Goal: Task Accomplishment & Management: Complete application form

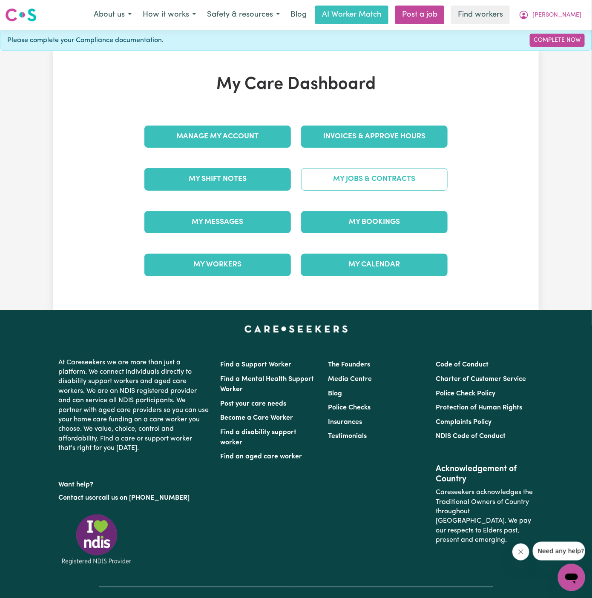
click at [409, 178] on link "My Jobs & Contracts" at bounding box center [374, 179] width 147 height 22
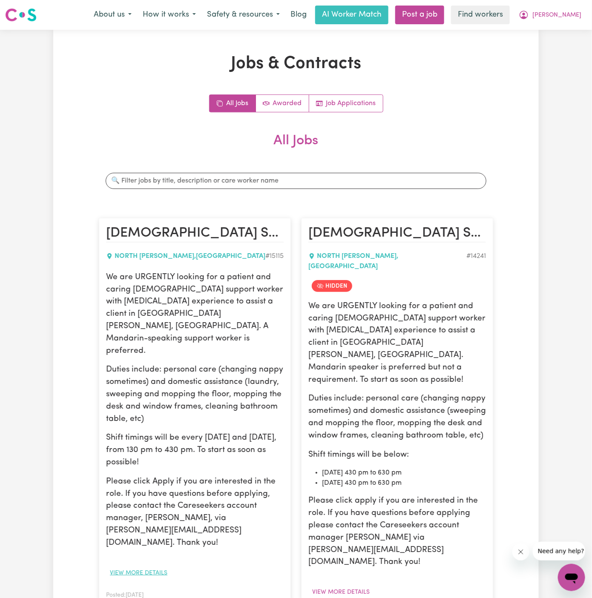
click at [147, 567] on button "View more details" at bounding box center [138, 573] width 65 height 13
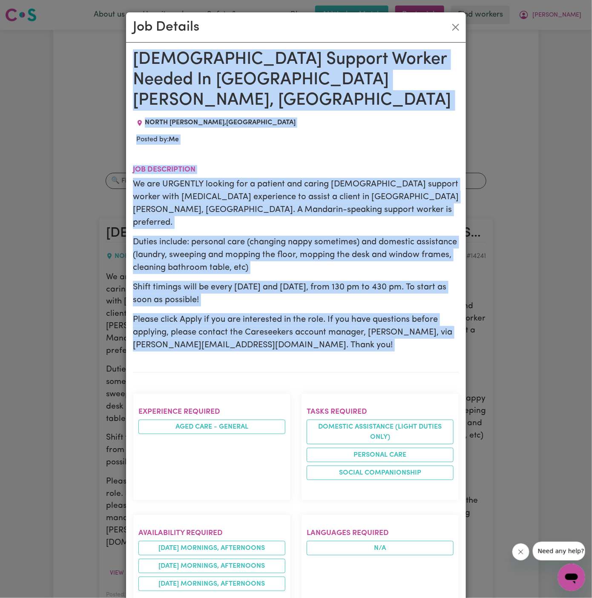
drag, startPoint x: 135, startPoint y: 59, endPoint x: 161, endPoint y: 364, distance: 305.8
click at [161, 364] on div "Female Support Worker Needed In North Willoughby, NSW NORTH WILLOUGHBY , New So…" at bounding box center [296, 518] width 326 height 938
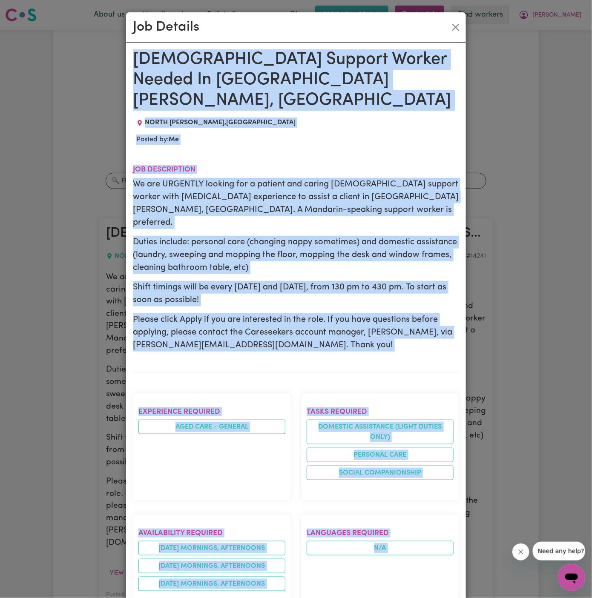
scroll to position [310, 0]
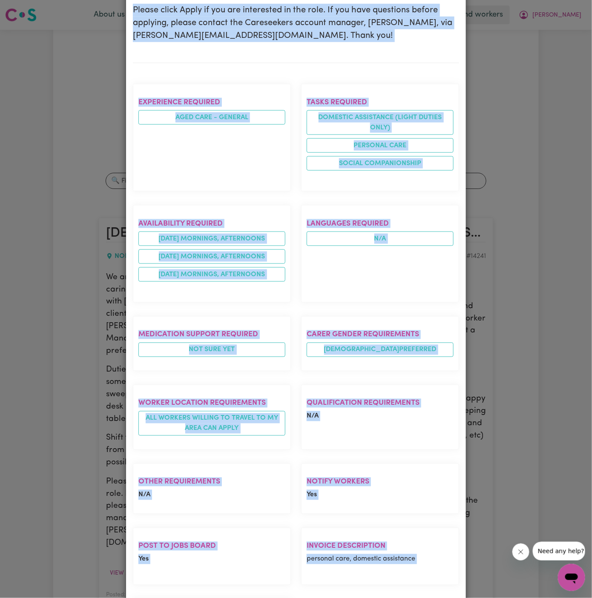
copy div "Female Support Worker Needed In North Willoughby, NSW NORTH WILLOUGHBY , New So…"
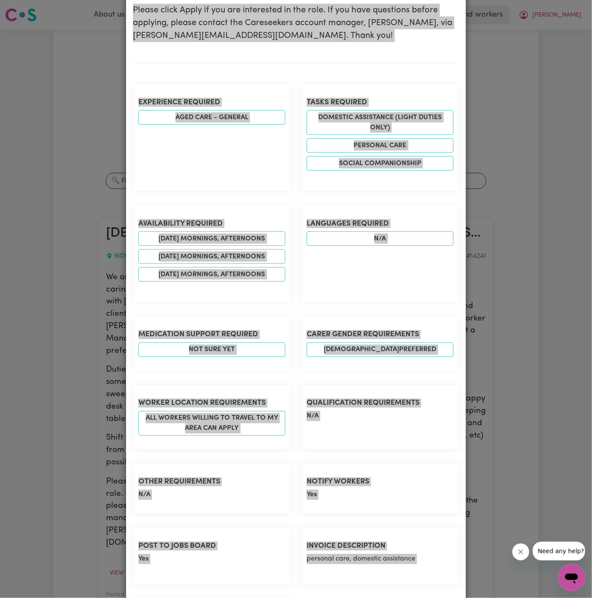
scroll to position [0, 0]
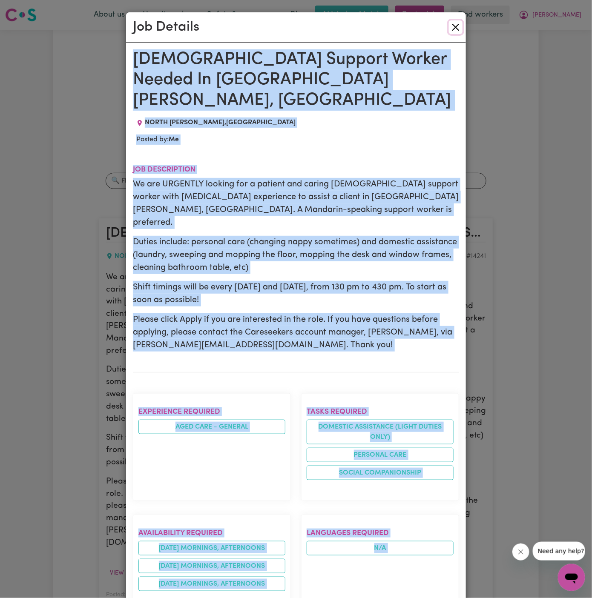
click at [459, 28] on button "Close" at bounding box center [456, 27] width 14 height 14
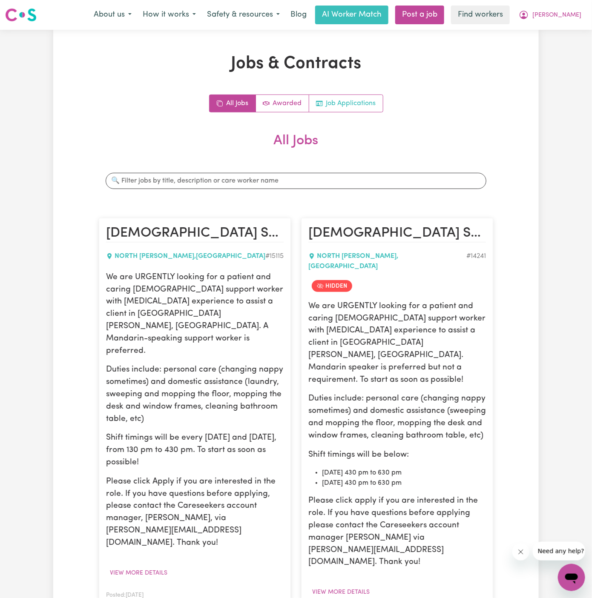
click at [343, 108] on link "Job Applications" at bounding box center [346, 103] width 74 height 17
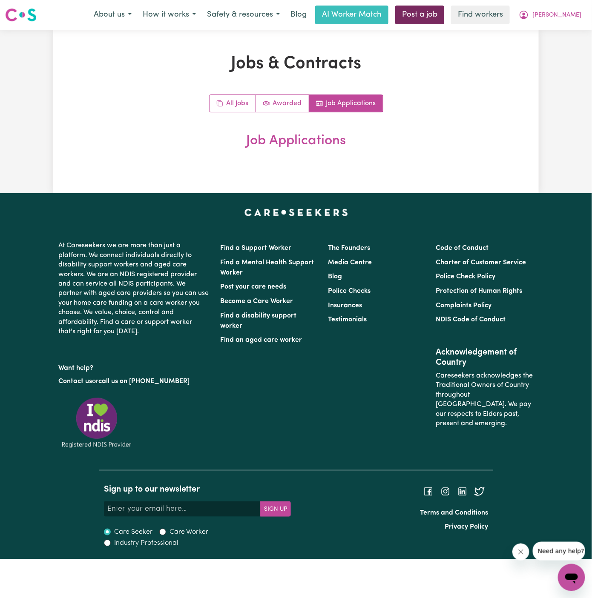
click at [437, 19] on link "Post a job" at bounding box center [419, 15] width 49 height 19
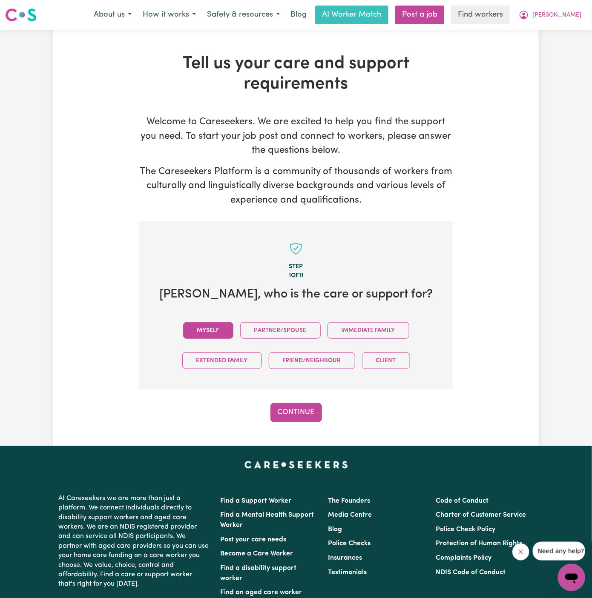
click at [206, 328] on button "Myself" at bounding box center [208, 330] width 50 height 17
click at [288, 415] on button "Continue" at bounding box center [296, 412] width 52 height 19
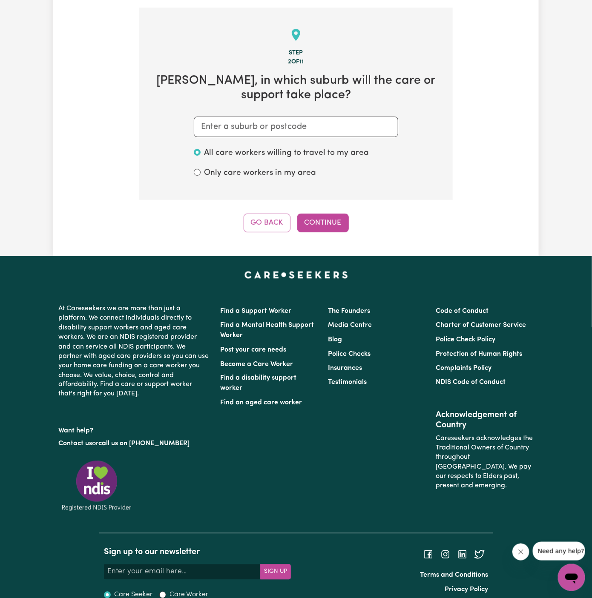
scroll to position [221, 0]
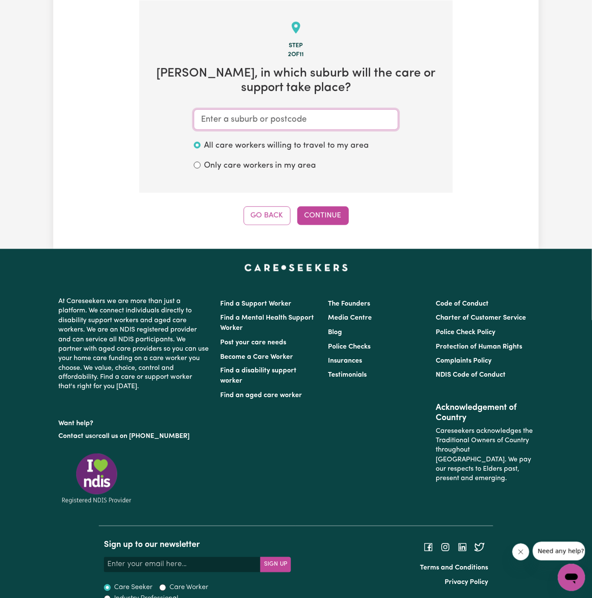
click at [330, 120] on input "text" at bounding box center [296, 119] width 204 height 20
click at [353, 117] on input "text" at bounding box center [296, 119] width 204 height 20
paste input "North Willoughby,"
drag, startPoint x: 353, startPoint y: 116, endPoint x: 308, endPoint y: 141, distance: 50.5
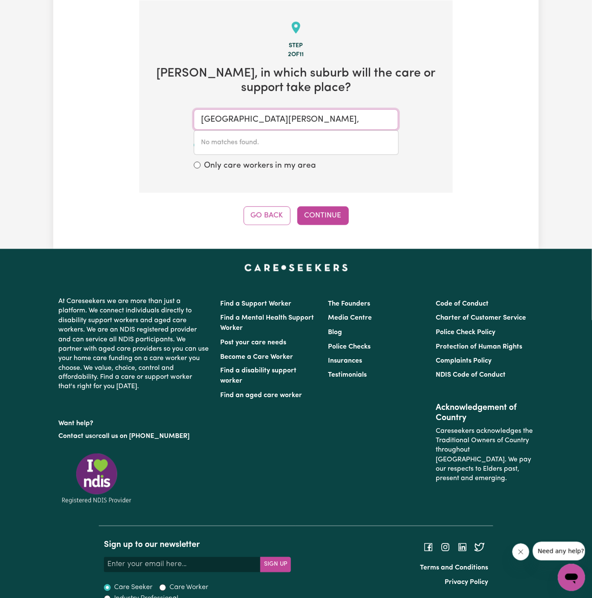
click at [308, 130] on div "North Willoughby, No matches found." at bounding box center [296, 119] width 204 height 20
type input "North Willoughby"
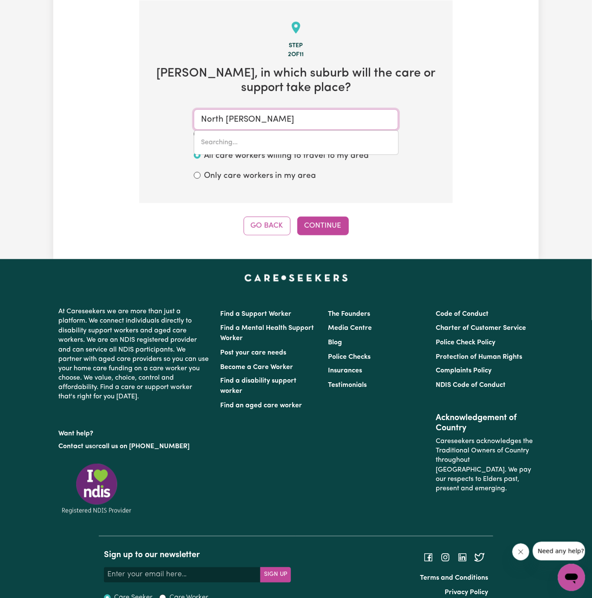
type input "North Willoughby, New South Wales, 2068"
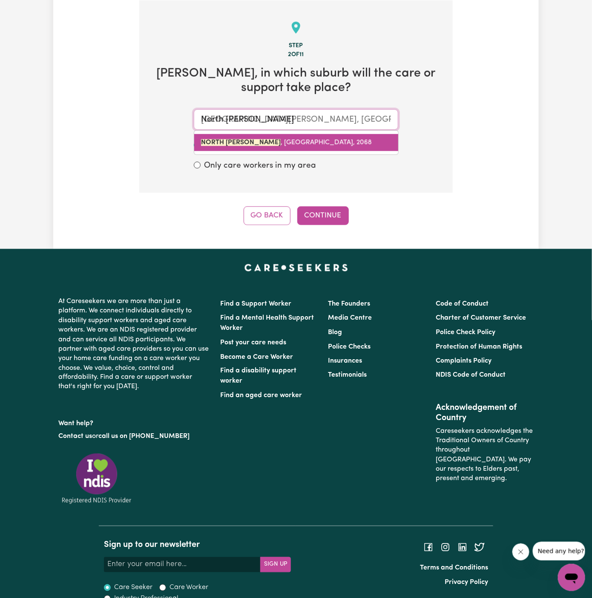
drag, startPoint x: 276, startPoint y: 141, endPoint x: 259, endPoint y: 135, distance: 17.9
click at [259, 135] on link "NORTH WILLOUGHBY , New South Wales, 2068" at bounding box center [296, 142] width 204 height 17
type input "NORTH WILLOUGHBY, New South Wales, 2068"
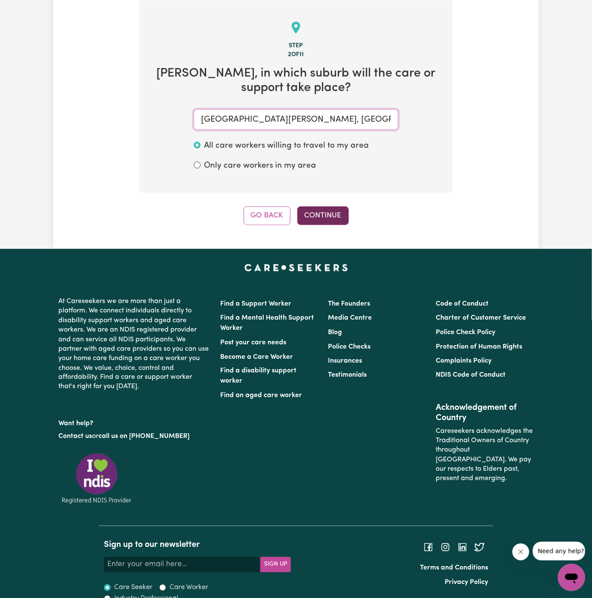
type input "NORTH WILLOUGHBY, New South Wales, 2068"
click at [321, 219] on button "Continue" at bounding box center [323, 216] width 52 height 19
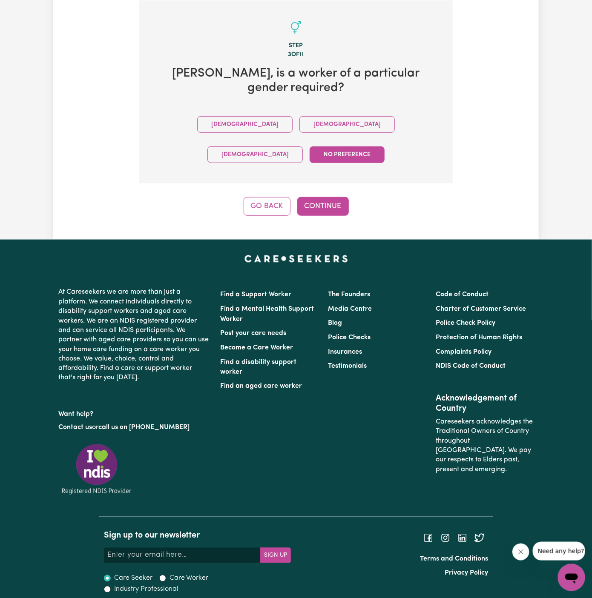
scroll to position [198, 0]
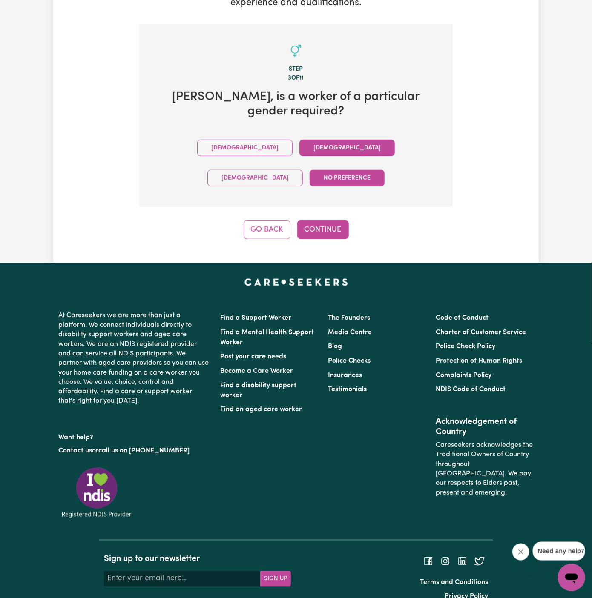
click at [299, 141] on button "Female" at bounding box center [346, 148] width 95 height 17
click at [311, 221] on button "Continue" at bounding box center [323, 230] width 52 height 19
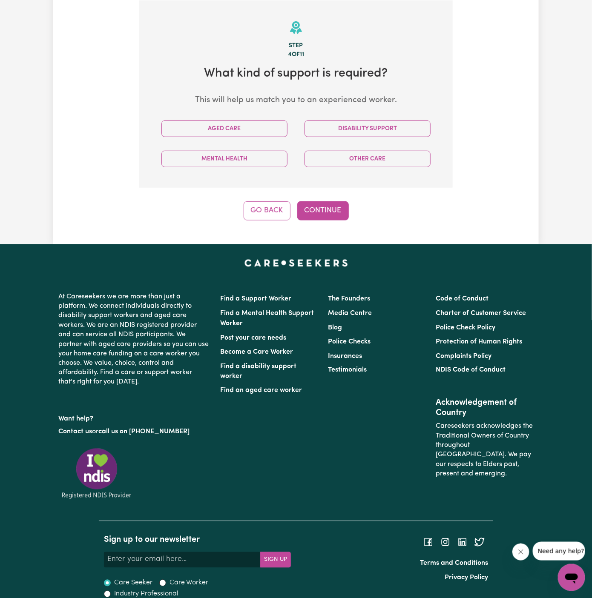
scroll to position [221, 0]
click at [237, 128] on button "Aged Care" at bounding box center [224, 129] width 126 height 17
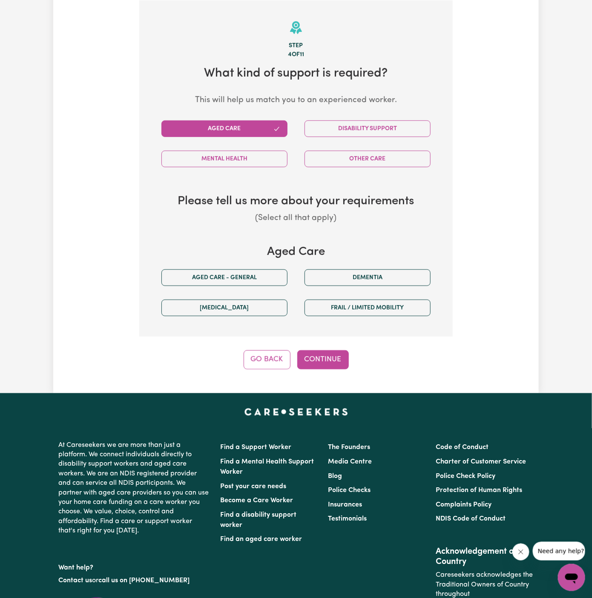
click at [227, 294] on div "[MEDICAL_DATA]" at bounding box center [224, 308] width 143 height 30
click at [237, 280] on button "Aged care - General" at bounding box center [224, 278] width 126 height 17
click at [332, 363] on button "Continue" at bounding box center [323, 360] width 52 height 19
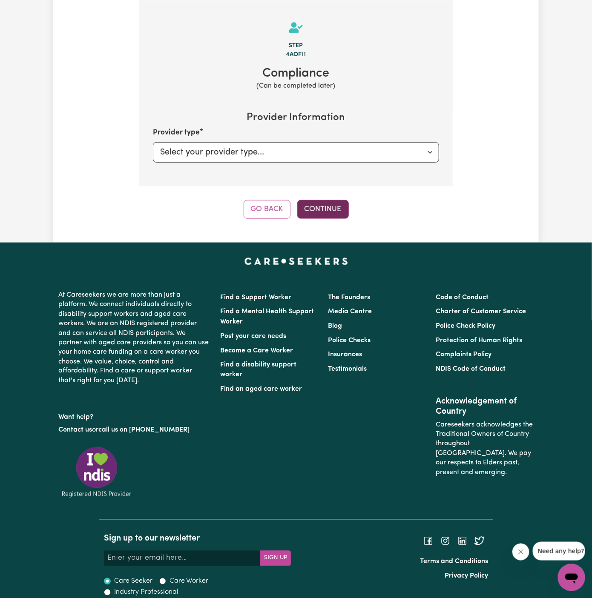
drag, startPoint x: 319, startPoint y: 244, endPoint x: 337, endPoint y: 206, distance: 42.5
click at [337, 206] on div "Menu About us How it works Safety & resources Blog AI Worker Match Post a job F…" at bounding box center [296, 194] width 592 height 830
click at [328, 212] on button "Continue" at bounding box center [323, 209] width 52 height 19
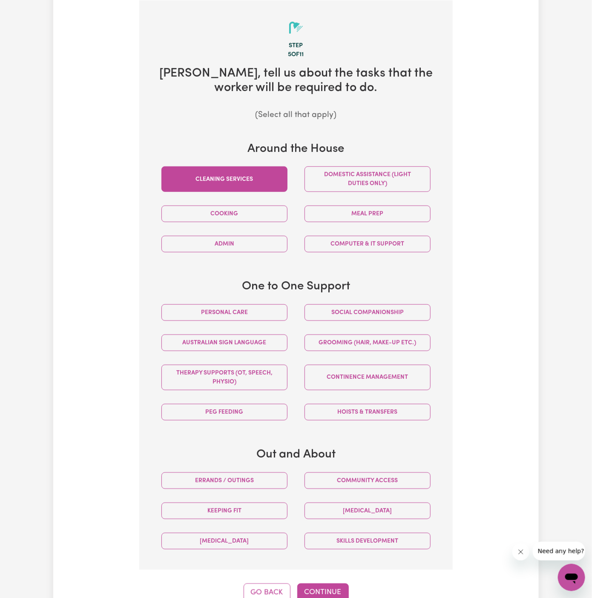
drag, startPoint x: 261, startPoint y: 179, endPoint x: 270, endPoint y: 179, distance: 9.4
click at [262, 179] on button "Cleaning services" at bounding box center [224, 180] width 126 height 26
click at [336, 180] on button "Domestic assistance (light duties only)" at bounding box center [368, 180] width 126 height 26
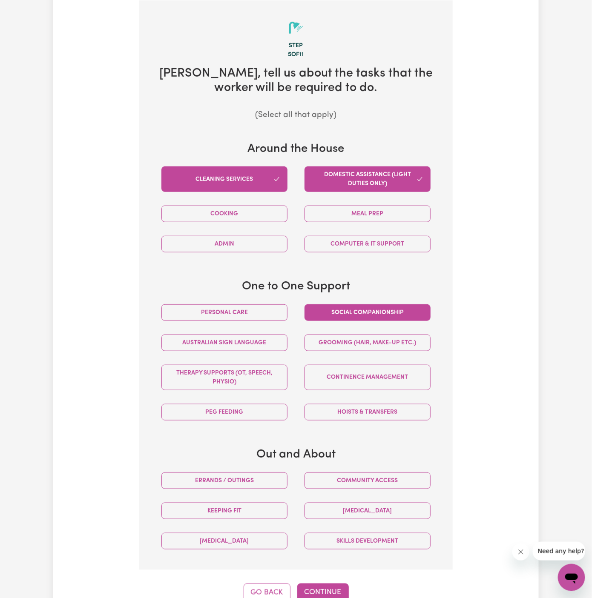
click at [388, 305] on button "Social companionship" at bounding box center [368, 313] width 126 height 17
click at [253, 323] on div "Personal care" at bounding box center [224, 313] width 143 height 30
click at [257, 317] on button "Personal care" at bounding box center [224, 313] width 126 height 17
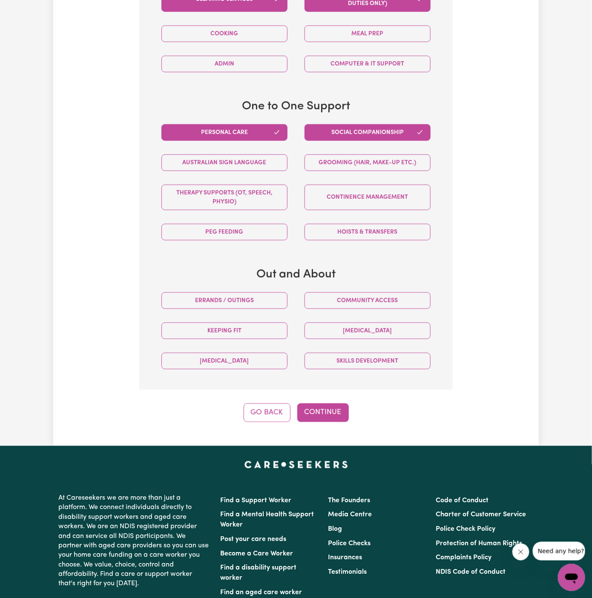
scroll to position [440, 0]
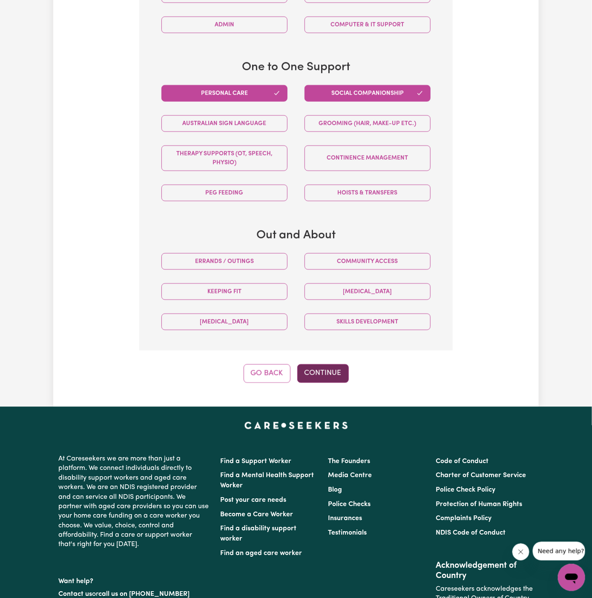
click at [327, 367] on button "Continue" at bounding box center [323, 374] width 52 height 19
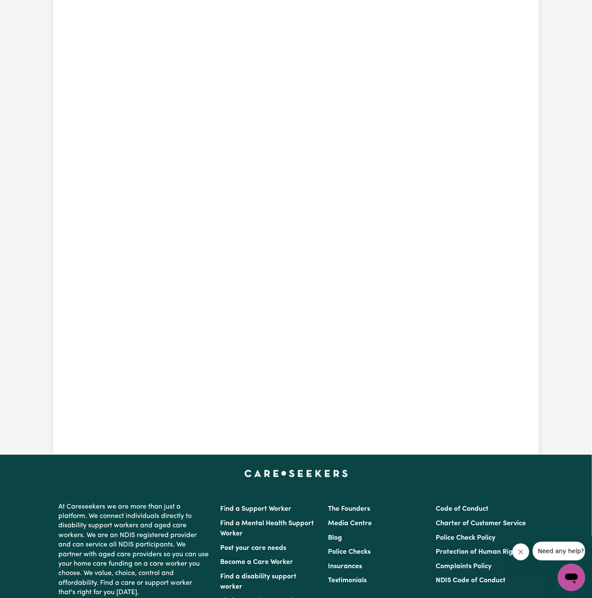
click at [327, 367] on div "Certificate III (Individual Support) Certificate III in Community Services [CHC…" at bounding box center [296, 148] width 286 height 474
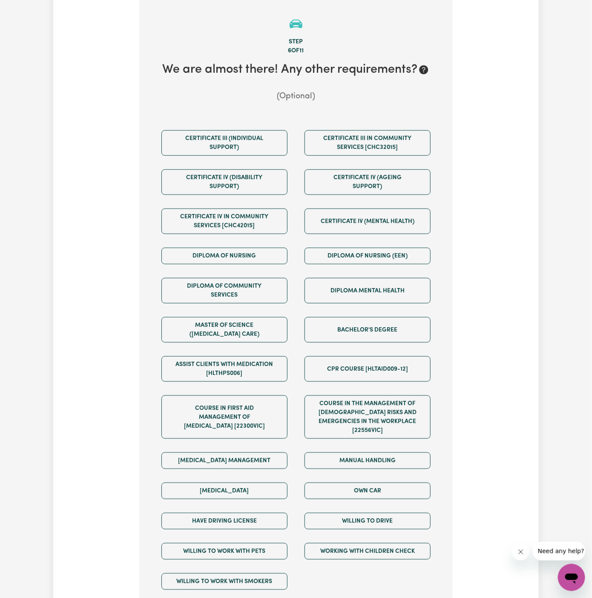
scroll to position [221, 0]
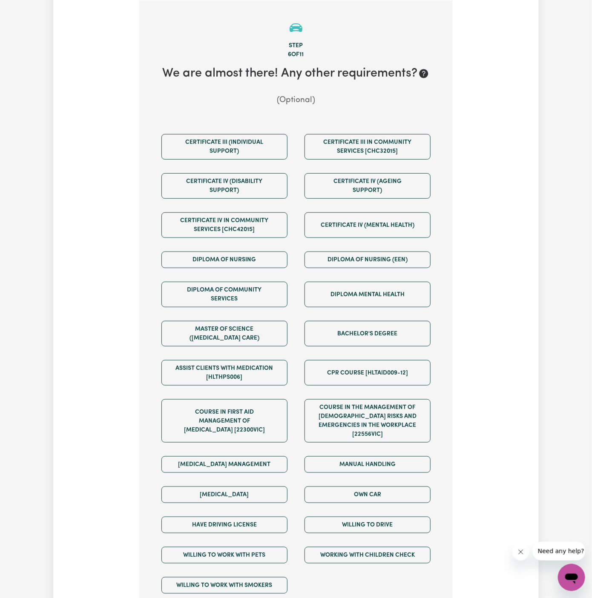
click at [397, 480] on div "Own Car" at bounding box center [367, 495] width 143 height 30
click at [397, 487] on button "Own Car" at bounding box center [368, 495] width 126 height 17
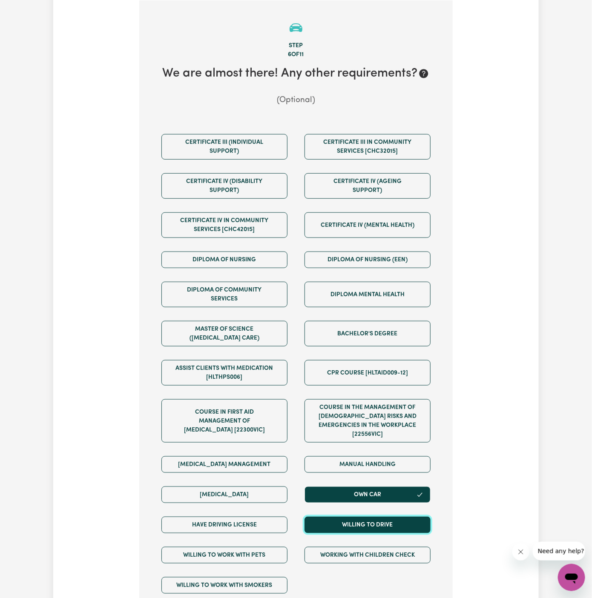
click at [398, 517] on button "Willing to drive" at bounding box center [368, 525] width 126 height 17
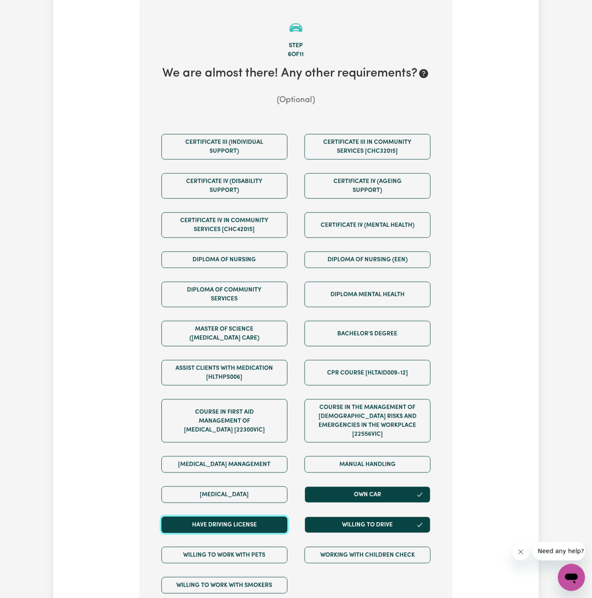
click at [281, 518] on button "Have driving license" at bounding box center [224, 525] width 126 height 17
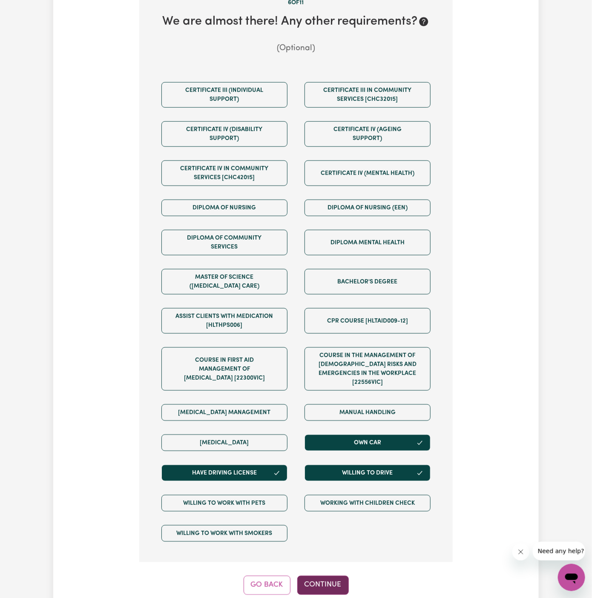
click at [337, 576] on button "Continue" at bounding box center [323, 585] width 52 height 19
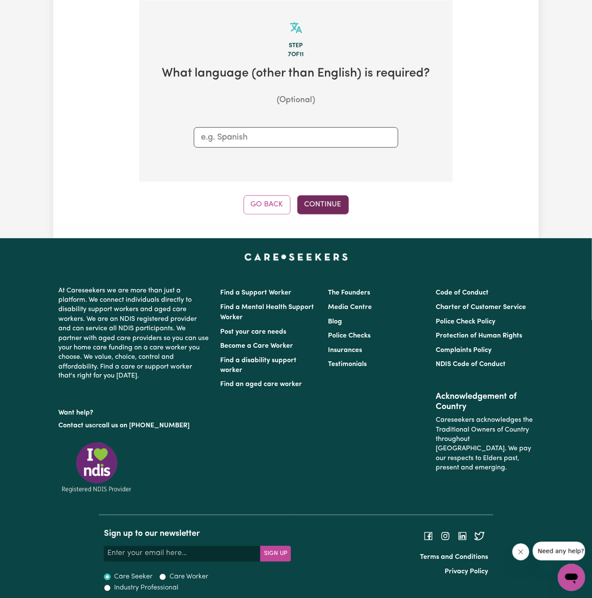
click at [322, 208] on button "Continue" at bounding box center [323, 205] width 52 height 19
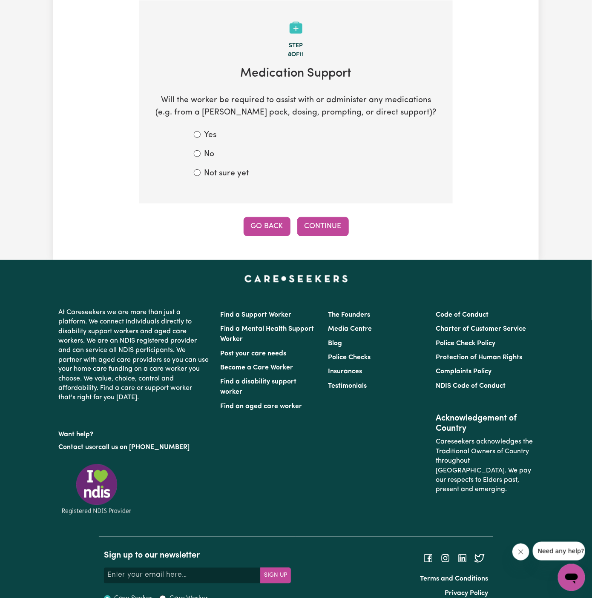
click at [280, 223] on button "Go Back" at bounding box center [267, 226] width 47 height 19
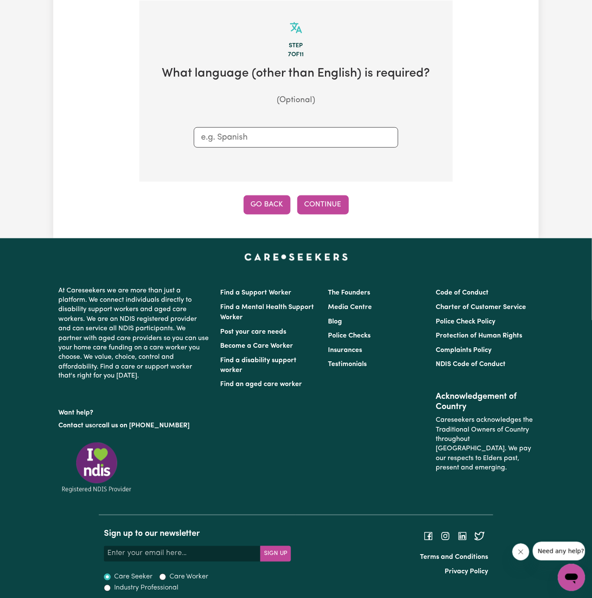
click at [266, 197] on button "Go Back" at bounding box center [267, 205] width 47 height 19
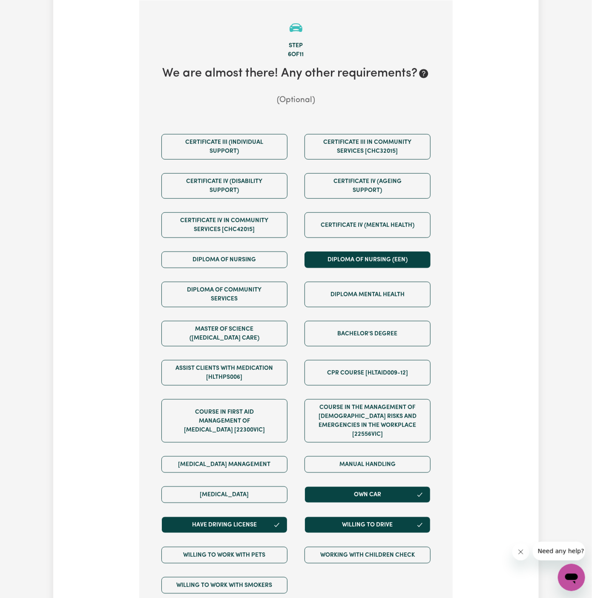
scroll to position [327, 0]
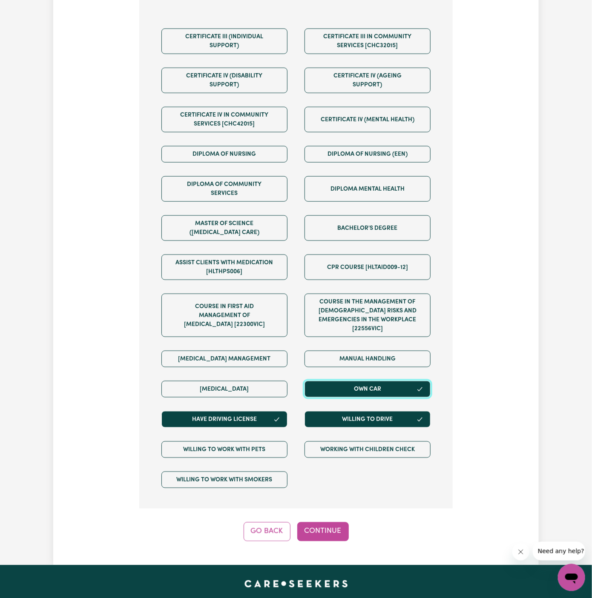
click at [395, 386] on button "Own Car" at bounding box center [368, 389] width 126 height 17
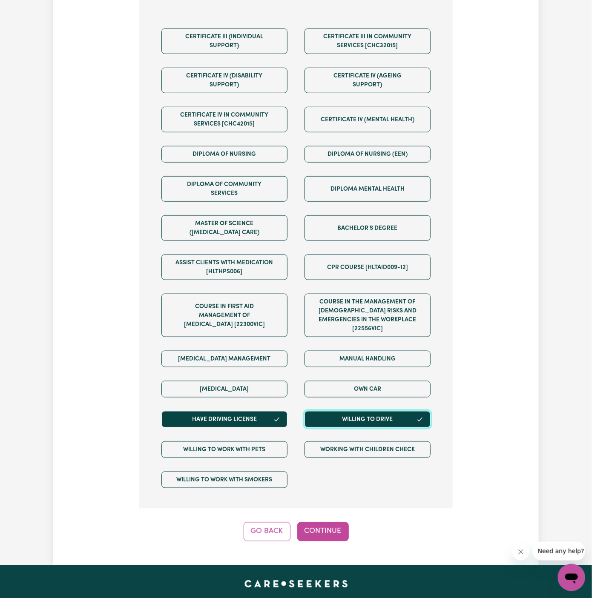
click at [395, 413] on button "Willing to drive" at bounding box center [368, 419] width 126 height 17
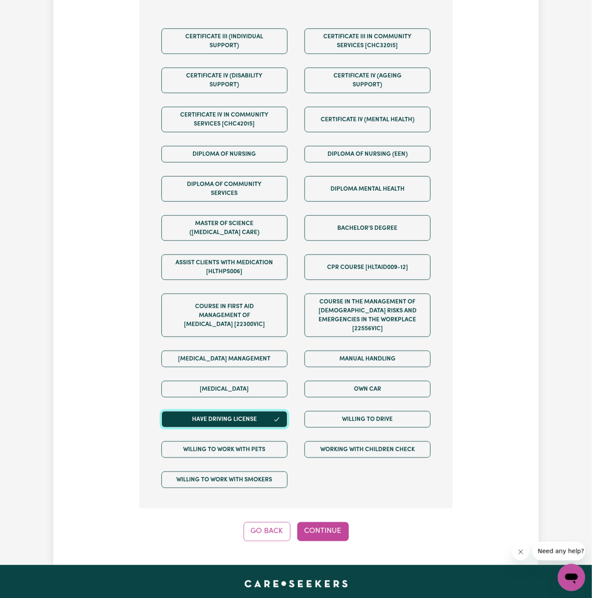
click at [257, 411] on button "Have driving license" at bounding box center [224, 419] width 126 height 17
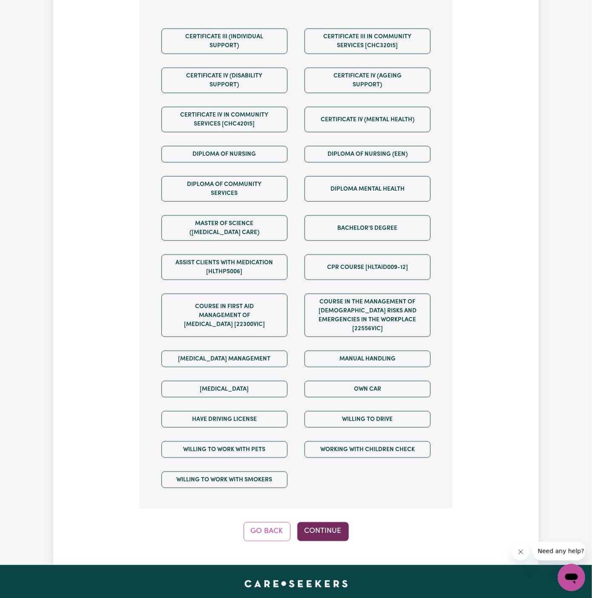
click at [319, 523] on button "Continue" at bounding box center [323, 532] width 52 height 19
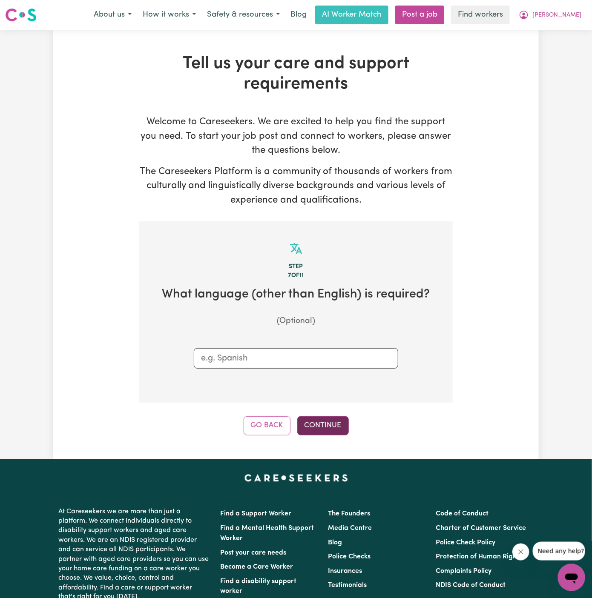
click at [320, 429] on button "Continue" at bounding box center [323, 426] width 52 height 19
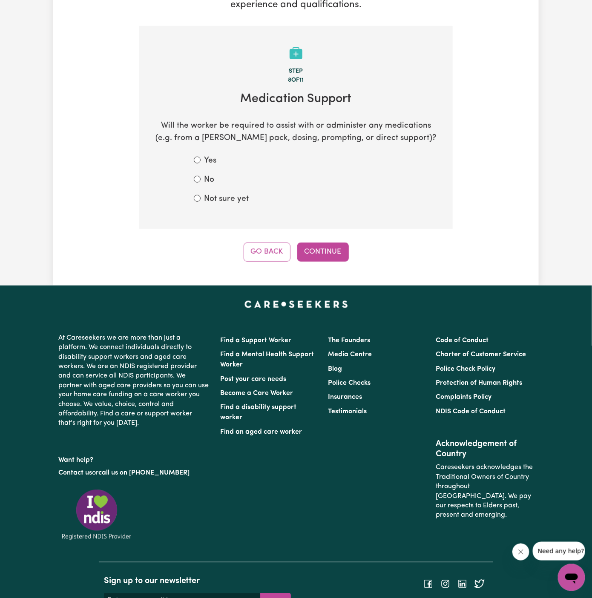
scroll to position [221, 0]
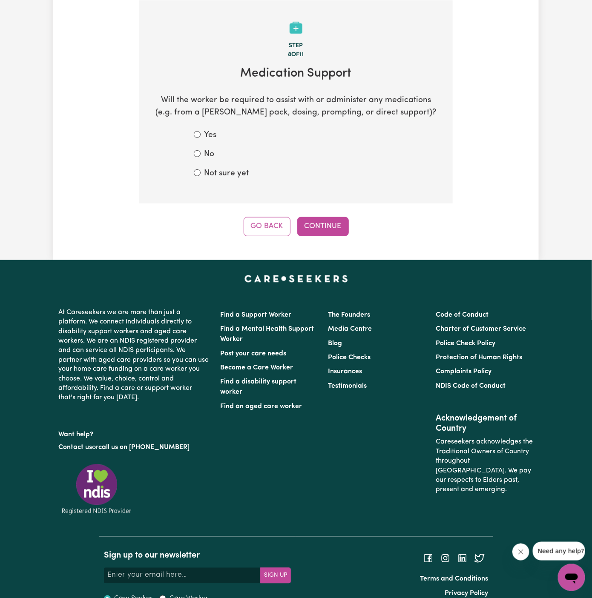
click at [219, 164] on form "Yes No Not sure yet" at bounding box center [296, 154] width 204 height 50
click at [247, 176] on label "Not sure yet" at bounding box center [226, 174] width 45 height 12
click at [201, 176] on input "Not sure yet" at bounding box center [197, 173] width 7 height 7
radio input "true"
click at [325, 221] on button "Continue" at bounding box center [323, 226] width 52 height 19
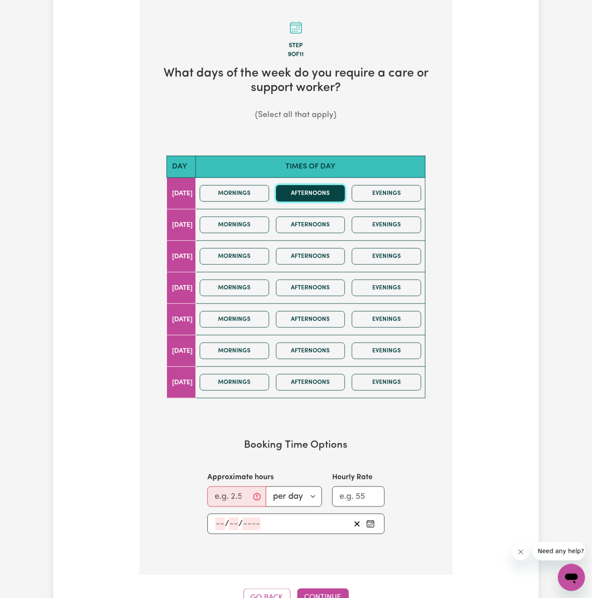
click at [332, 191] on button "Afternoons" at bounding box center [310, 193] width 69 height 17
click at [331, 194] on button "Afternoons" at bounding box center [310, 193] width 69 height 17
click at [331, 217] on button "Afternoons" at bounding box center [310, 225] width 69 height 17
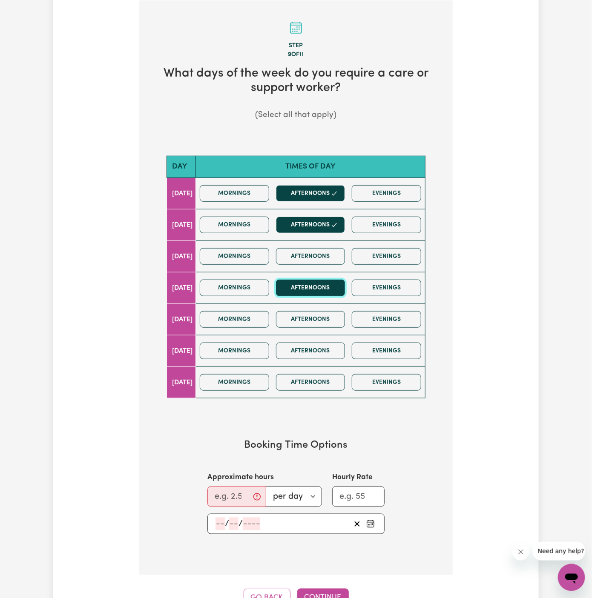
click at [334, 280] on button "Afternoons" at bounding box center [310, 288] width 69 height 17
click at [238, 487] on input "Approximate hours" at bounding box center [236, 497] width 59 height 20
drag, startPoint x: 238, startPoint y: 486, endPoint x: 234, endPoint y: 490, distance: 5.4
click at [234, 490] on input "Approximate hours" at bounding box center [236, 497] width 59 height 20
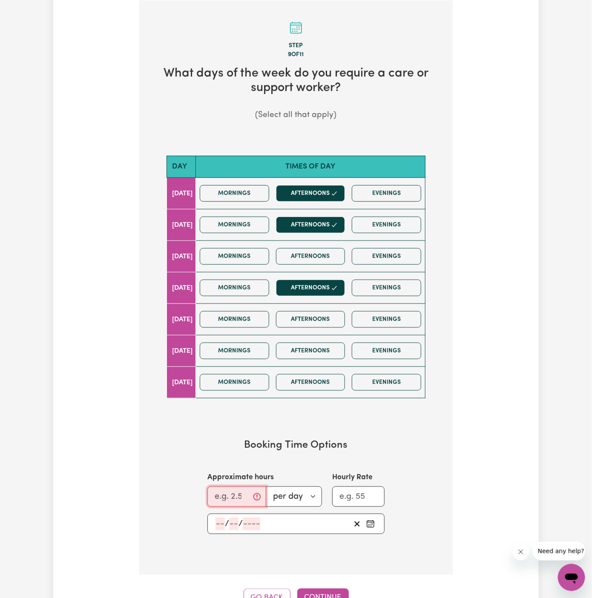
click at [234, 490] on input "Approximate hours" at bounding box center [236, 497] width 59 height 20
type input "2"
click at [215, 520] on div "/ /" at bounding box center [283, 524] width 136 height 13
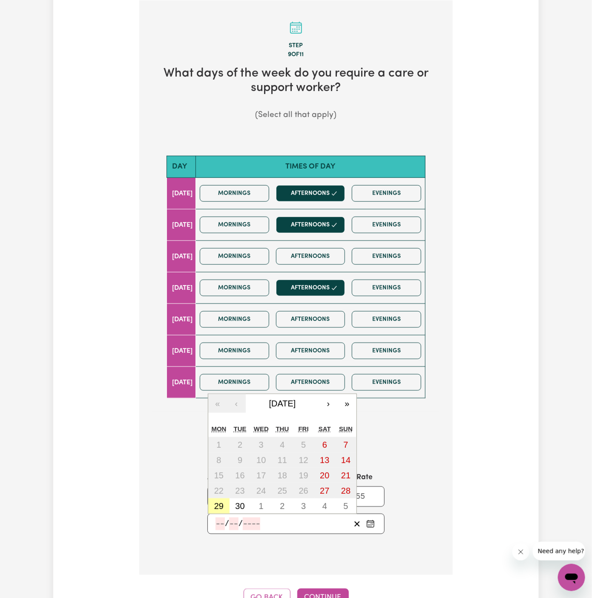
click at [224, 504] on button "29" at bounding box center [218, 506] width 21 height 15
type input "2025-09-29"
type input "29"
type input "9"
type input "2025"
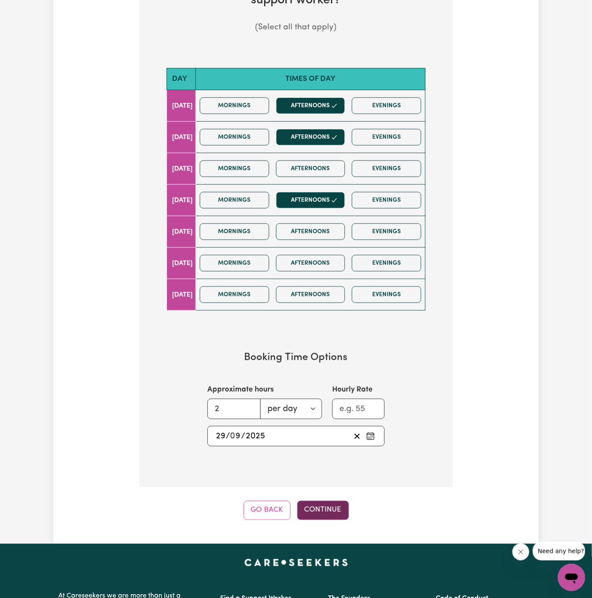
click at [322, 508] on button "Continue" at bounding box center [323, 510] width 52 height 19
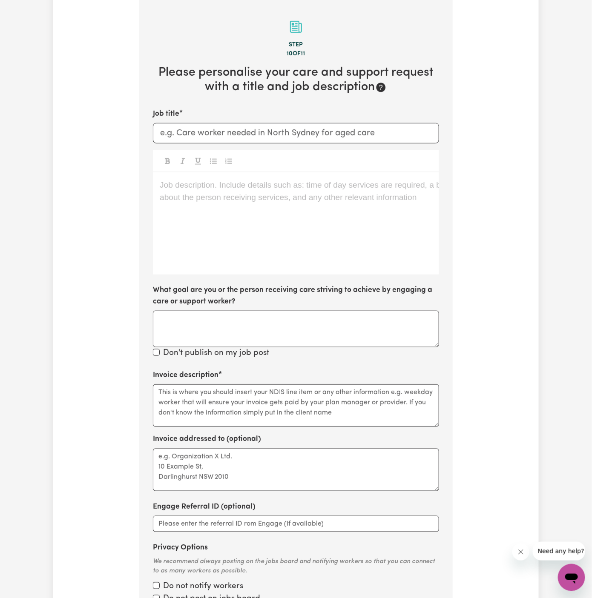
scroll to position [221, 0]
click at [309, 129] on input "Job title" at bounding box center [296, 134] width 286 height 20
paste input "Female Support Worker Needed In North Willoughby, NSW"
type input "Female Support Worker Needed In North Willoughby, NSW"
click at [280, 203] on div "Job description. Include details such as: time of day services are required, a …" at bounding box center [296, 224] width 286 height 102
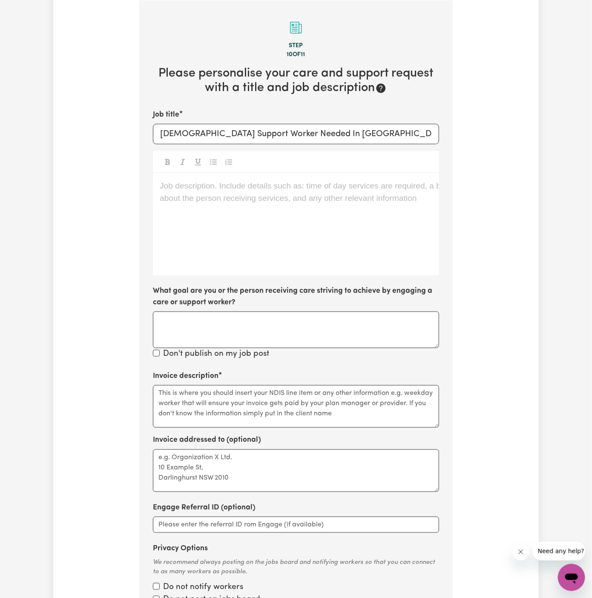
click at [280, 203] on div "Job description. Include details such as: time of day services are required, a …" at bounding box center [296, 224] width 286 height 102
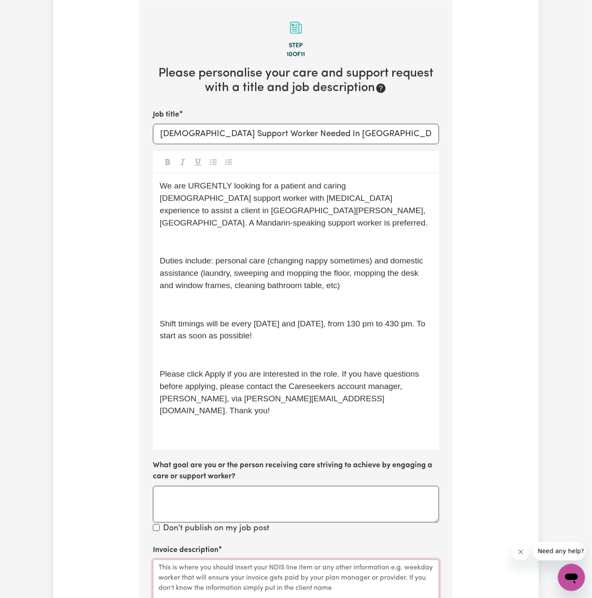
click at [280, 560] on textarea "Invoice description" at bounding box center [296, 581] width 286 height 43
paste textarea "personal care, domestic assistance"
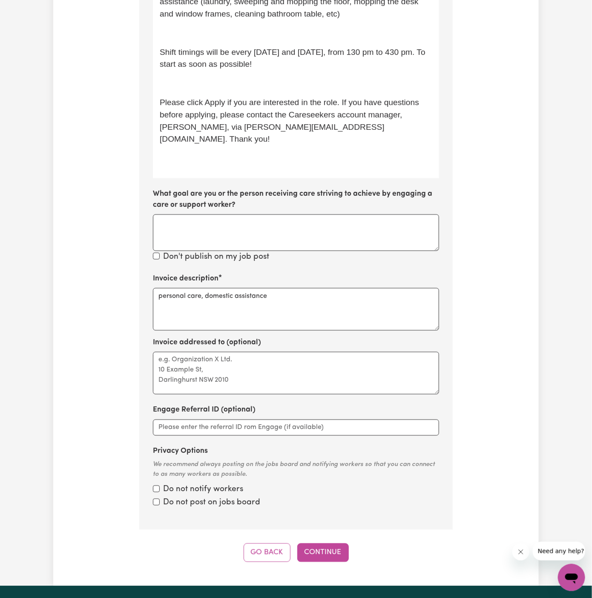
scroll to position [520, 0]
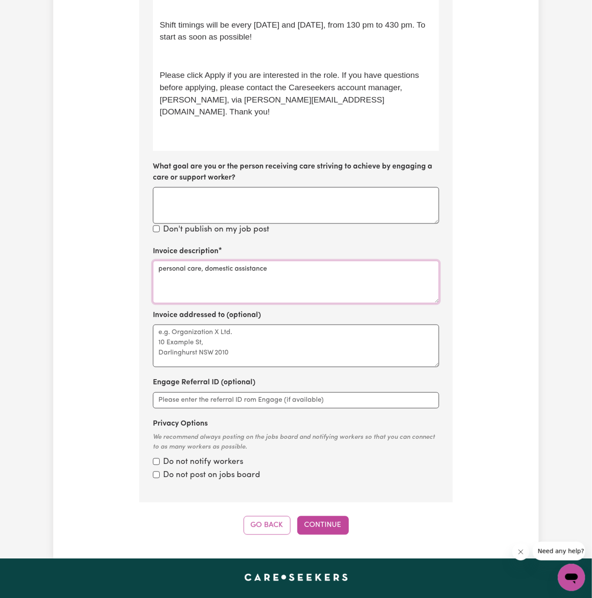
paste textarea "c/o YS HCP"
click at [227, 325] on textarea "Invoice addressed to (optional)" at bounding box center [296, 346] width 286 height 43
type textarea "personal care, domestic assistance"
click at [227, 325] on textarea "Invoice addressed to (optional)" at bounding box center [296, 346] width 286 height 43
paste textarea "c/o YS HCP"
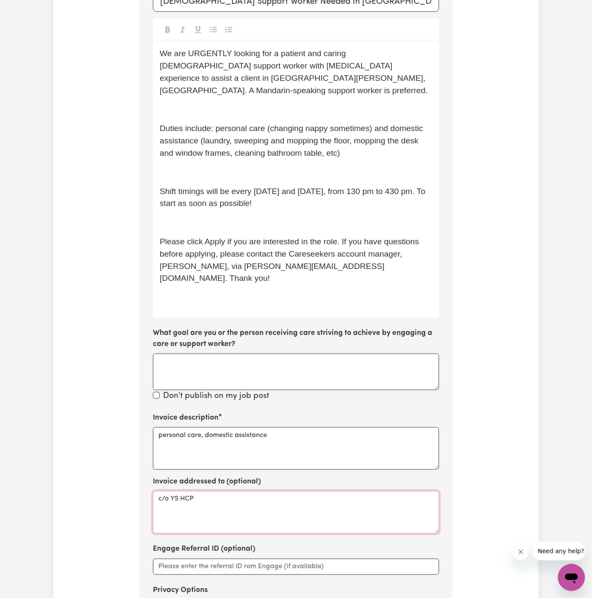
scroll to position [350, 0]
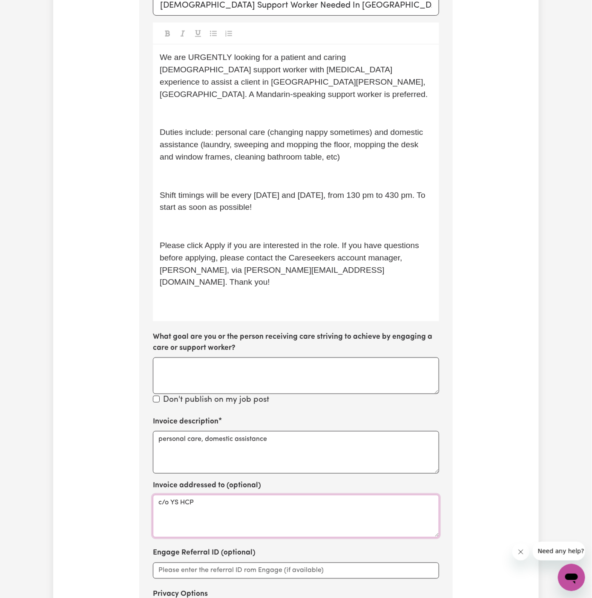
type textarea "c/o YS HCP"
click at [218, 221] on p "﻿" at bounding box center [296, 227] width 273 height 12
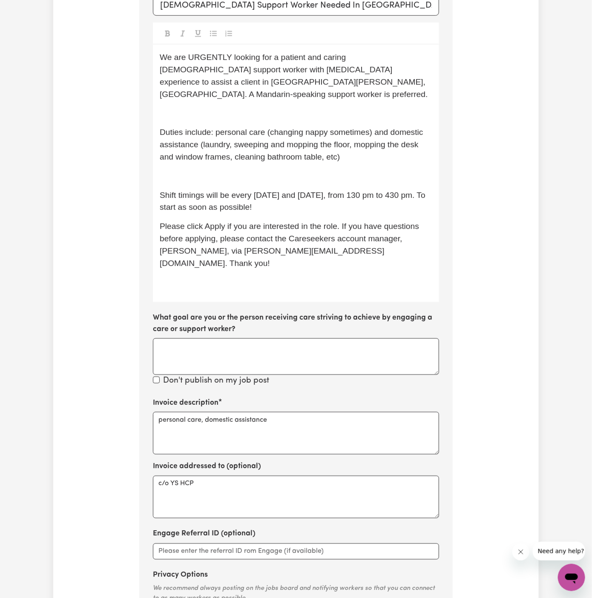
click at [217, 170] on p "﻿" at bounding box center [296, 176] width 273 height 12
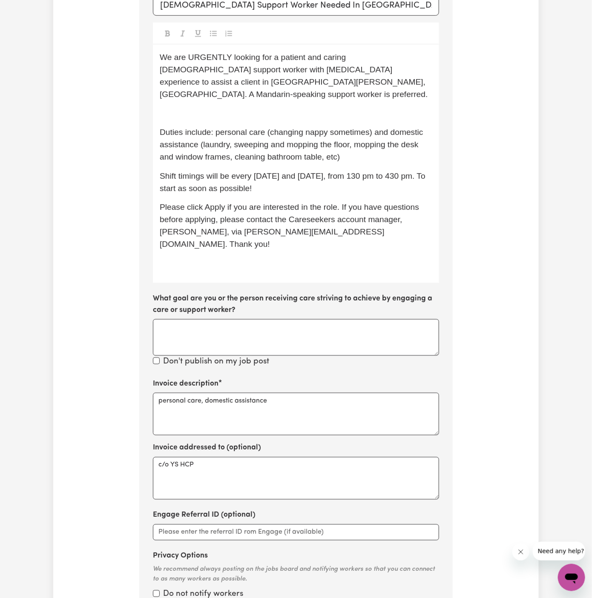
click at [213, 107] on div "We are URGENTLY looking for a patient and caring female support worker with Dem…" at bounding box center [296, 164] width 286 height 239
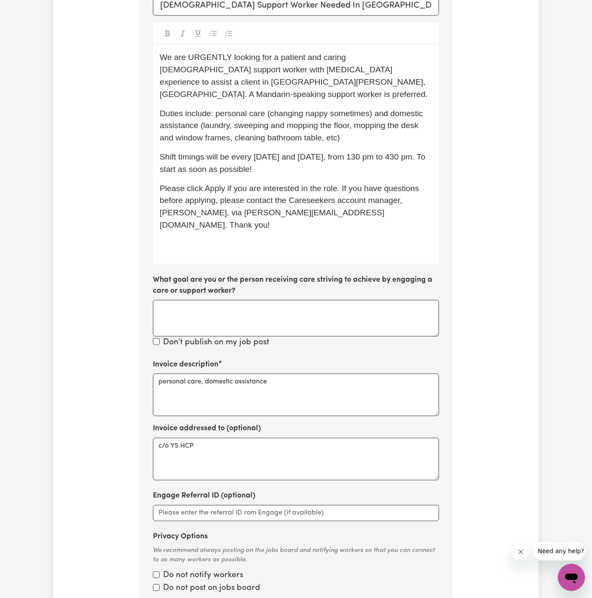
click at [268, 131] on p "Duties include: personal care (changing nappy sometimes) and domestic assistanc…" at bounding box center [296, 126] width 273 height 37
click at [283, 153] on span "Shift timings will be every Monday and Thursday, from 130 pm to 430 pm. To star…" at bounding box center [294, 163] width 268 height 21
click at [330, 153] on span "Shift timings will be every Monday, Tuesday and Thursday, from 130 pm to 430 pm…" at bounding box center [296, 163] width 272 height 21
click at [304, 153] on span "Shift timings will be every Monday, Tuesday, and Thursday, from 130 pm to 430 p…" at bounding box center [297, 163] width 274 height 21
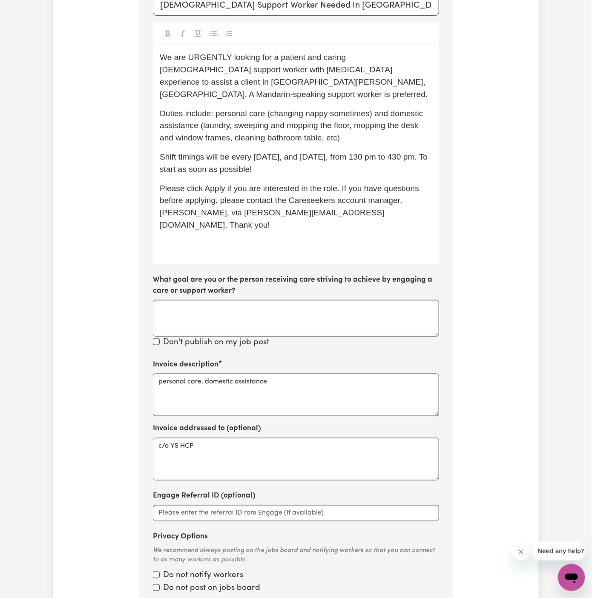
click at [351, 161] on p "Shift timings will be every Monday, and Thursday, from 130 pm to 430 pm. To sta…" at bounding box center [296, 163] width 273 height 25
click at [279, 153] on span "Shift timings will be every Monday, and Thursday, from 130 pm to 430 pm. To sta…" at bounding box center [295, 163] width 270 height 21
click at [301, 184] on span "Please click Apply if you are interested in the role. If you have questions bef…" at bounding box center [291, 207] width 262 height 46
click at [329, 239] on p "﻿" at bounding box center [296, 245] width 273 height 12
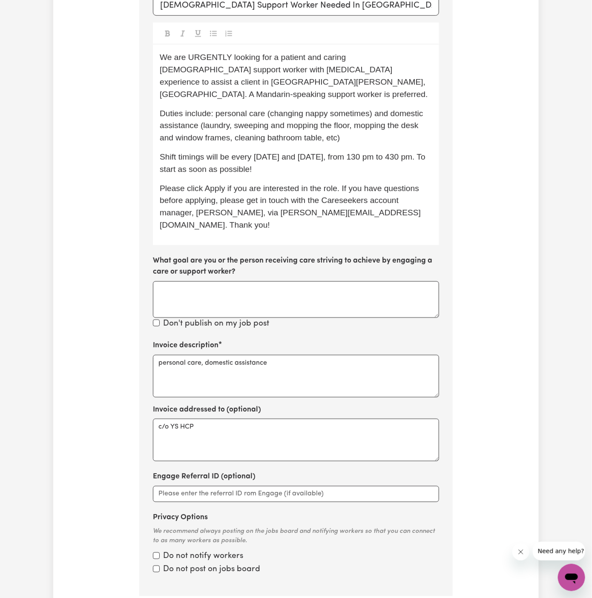
click at [276, 191] on span "Please click Apply if you are interested in the role. If you have questions bef…" at bounding box center [291, 207] width 262 height 46
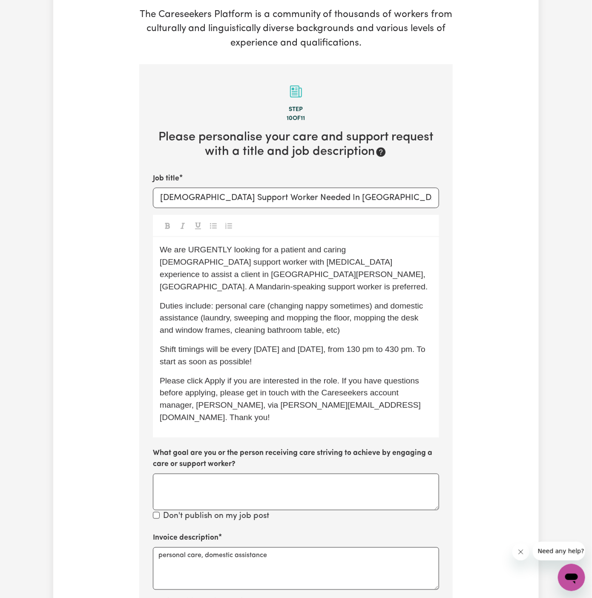
scroll to position [156, 0]
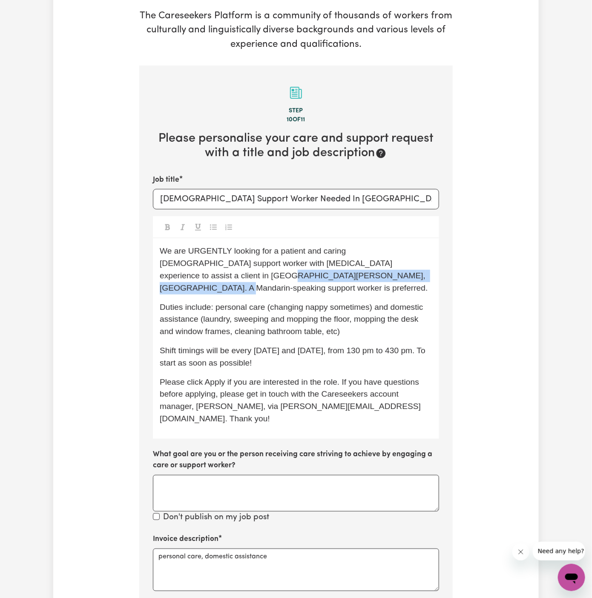
drag, startPoint x: 414, startPoint y: 264, endPoint x: 414, endPoint y: 270, distance: 6.8
click at [414, 270] on p "We are URGENTLY looking for a patient and caring female support worker with Dem…" at bounding box center [296, 269] width 273 height 49
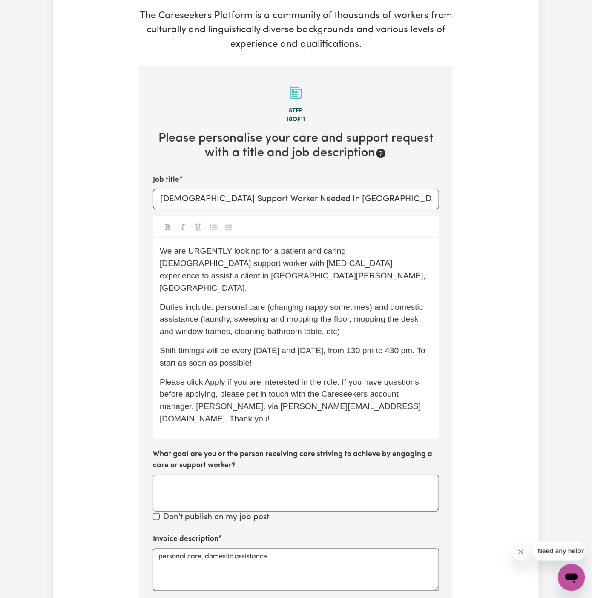
click at [363, 346] on span "Shift timings will be every Monday and Thursday, from 130 pm to 430 pm. To star…" at bounding box center [294, 356] width 268 height 21
click at [390, 346] on span "Shift timings will be every Monday and Thursday, from 2 pm to 430 pm. To start …" at bounding box center [289, 356] width 259 height 21
click at [409, 345] on p "Shift timings will be every Monday and Thursday, from 2 pm to 2 pm. To start as…" at bounding box center [296, 357] width 273 height 25
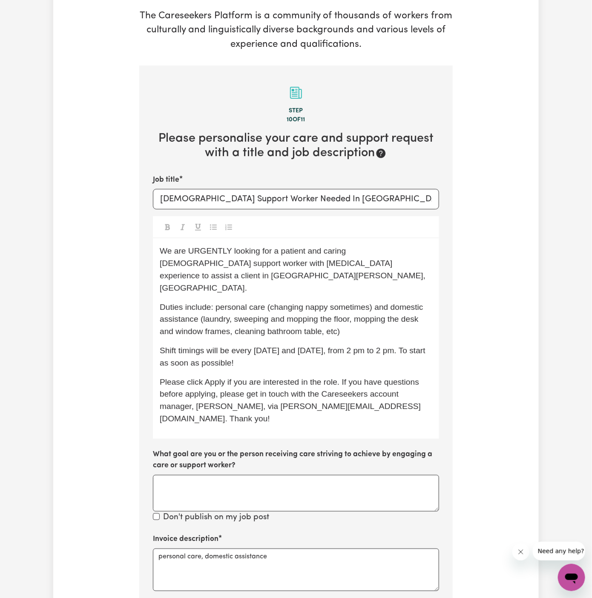
click at [393, 346] on span "Shift timings will be every Monday and Thursday, from 2 pm to 2 pm. To start as…" at bounding box center [294, 356] width 268 height 21
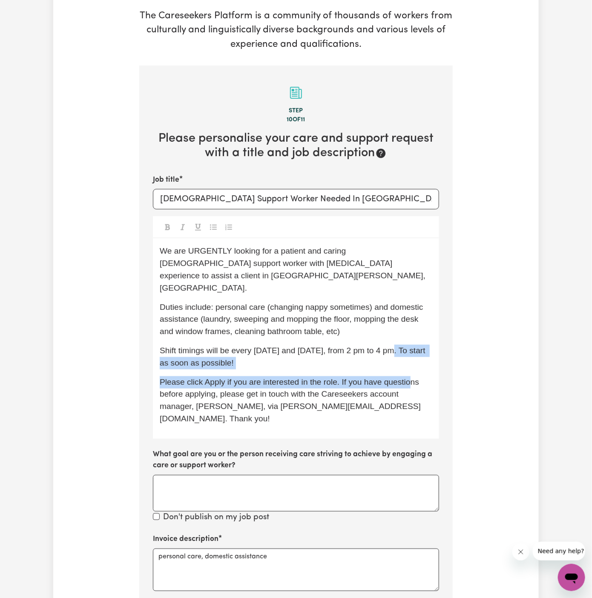
drag, startPoint x: 393, startPoint y: 327, endPoint x: 410, endPoint y: 360, distance: 37.1
click at [410, 360] on div "We are URGENTLY looking for a patient and caring female support worker with Dem…" at bounding box center [296, 339] width 286 height 200
click at [410, 378] on span "Please click Apply if you are interested in the role. If you have questions bef…" at bounding box center [291, 401] width 262 height 46
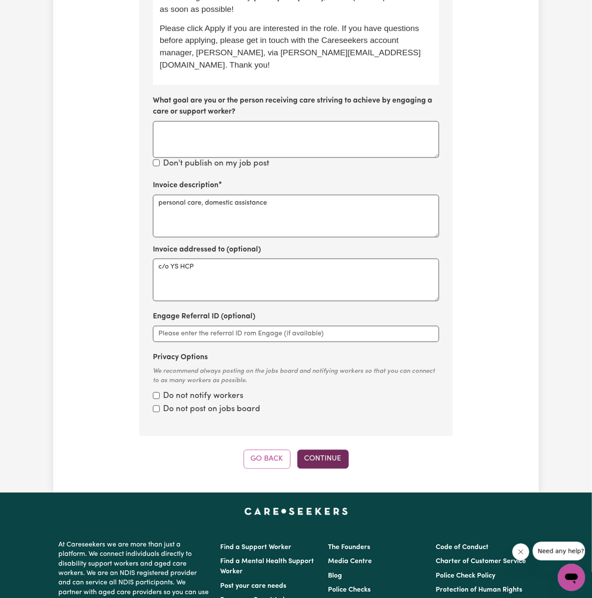
click at [328, 450] on button "Continue" at bounding box center [323, 459] width 52 height 19
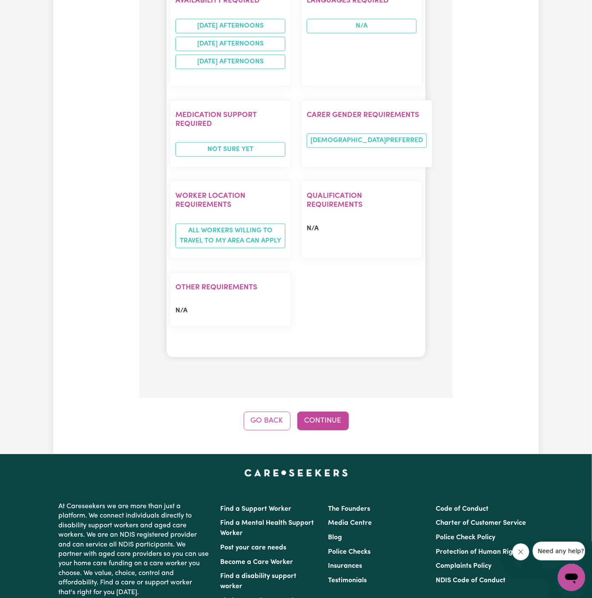
scroll to position [1017, 0]
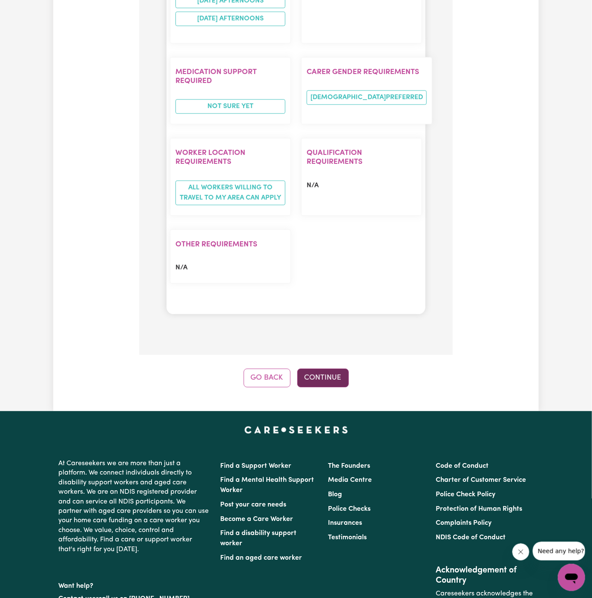
click at [326, 369] on button "Continue" at bounding box center [323, 378] width 52 height 19
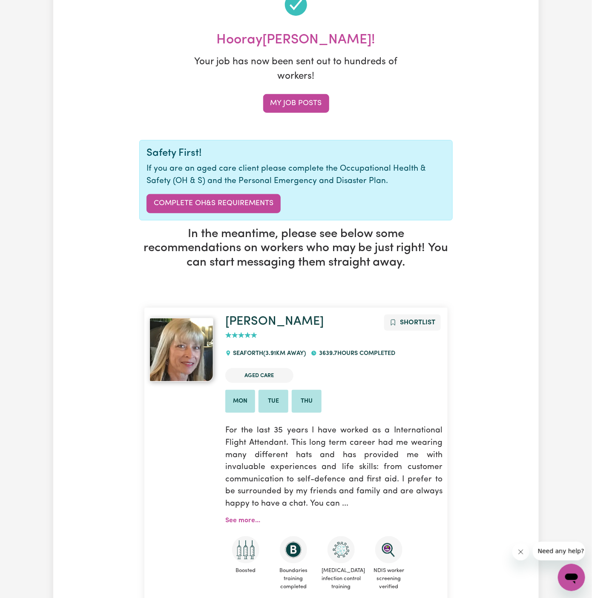
scroll to position [0, 0]
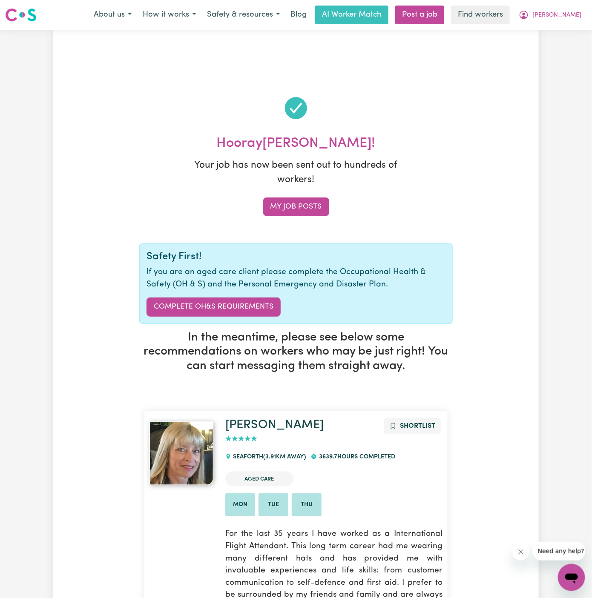
click at [574, 12] on span "[PERSON_NAME]" at bounding box center [556, 15] width 49 height 9
click at [568, 29] on link "My Dashboard" at bounding box center [552, 33] width 67 height 16
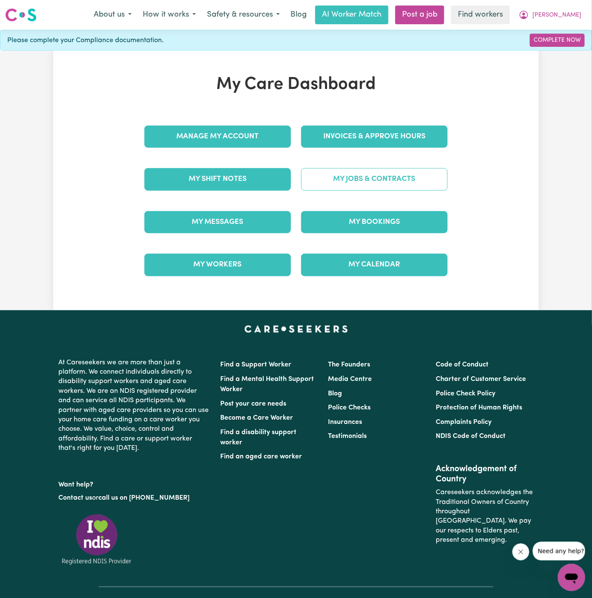
click at [397, 172] on link "My Jobs & Contracts" at bounding box center [374, 179] width 147 height 22
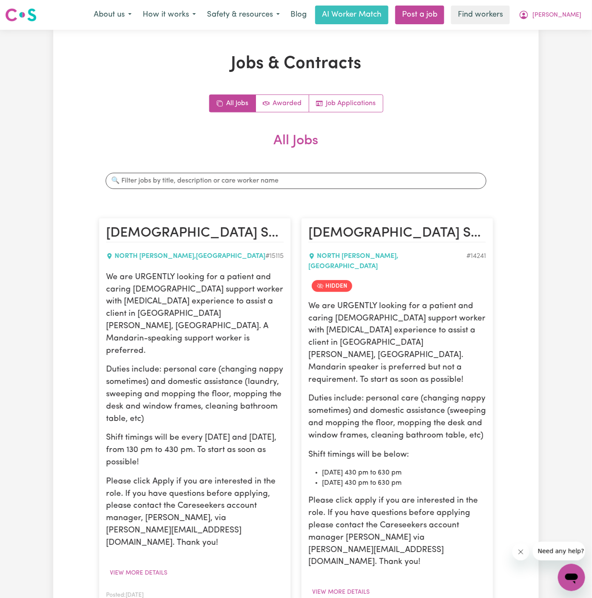
click at [184, 322] on p "We are URGENTLY looking for a patient and caring female support worker with Dem…" at bounding box center [195, 315] width 178 height 86
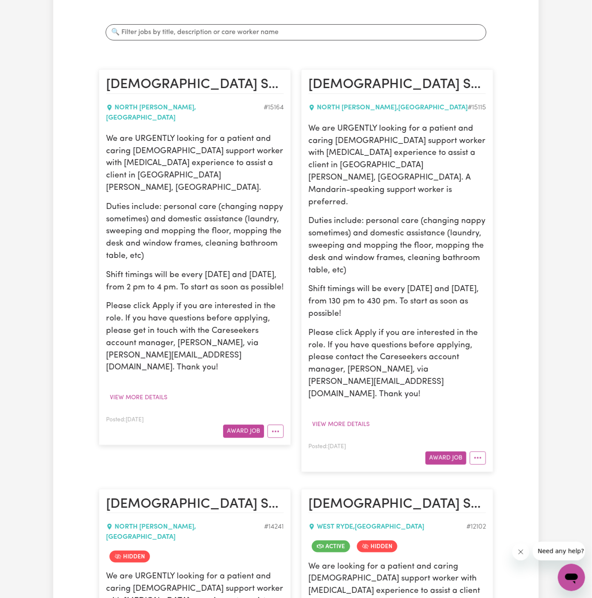
scroll to position [150, 0]
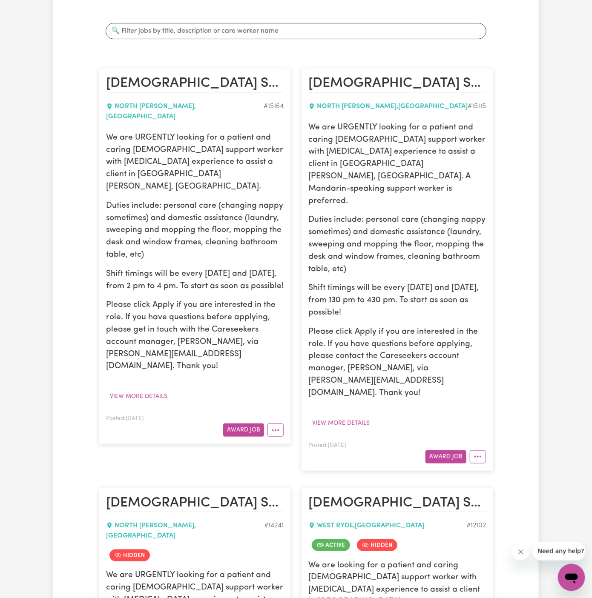
click at [487, 430] on article "Female Support Worker Needed In North Willoughby, NSW NORTH WILLOUGHBY , New So…" at bounding box center [397, 269] width 192 height 403
click at [484, 451] on button "More options" at bounding box center [478, 457] width 16 height 13
click at [527, 468] on link "Hide Job" at bounding box center [503, 476] width 67 height 17
click at [159, 200] on p "Duties include: personal care (changing nappy sometimes) and domestic assistanc…" at bounding box center [195, 230] width 178 height 61
drag, startPoint x: 108, startPoint y: 124, endPoint x: 212, endPoint y: 273, distance: 182.3
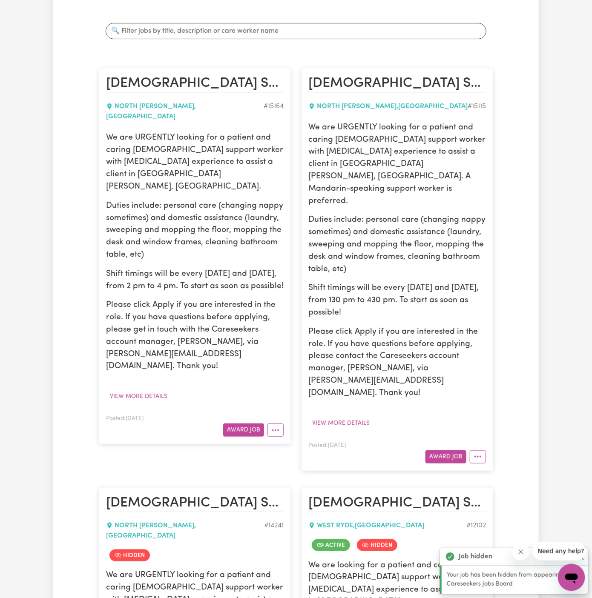
click at [212, 273] on div "We are URGENTLY looking for a patient and caring female support worker with Dem…" at bounding box center [195, 252] width 178 height 241
copy div "We are URGENTLY looking for a patient and caring female support worker with Dem…"
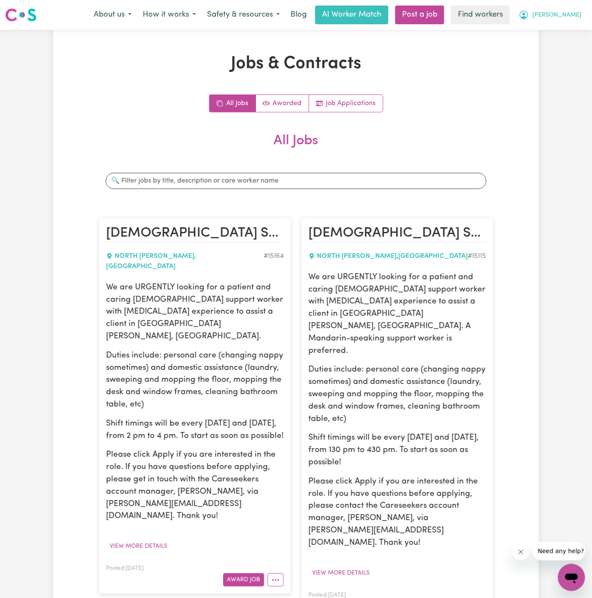
click at [568, 14] on span "[PERSON_NAME]" at bounding box center [556, 15] width 49 height 9
click at [562, 48] on link "Logout" at bounding box center [552, 49] width 67 height 16
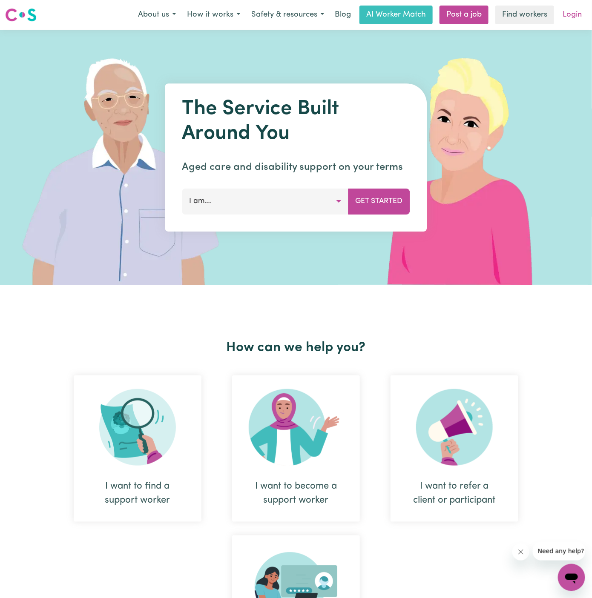
click at [569, 16] on link "Login" at bounding box center [572, 15] width 29 height 19
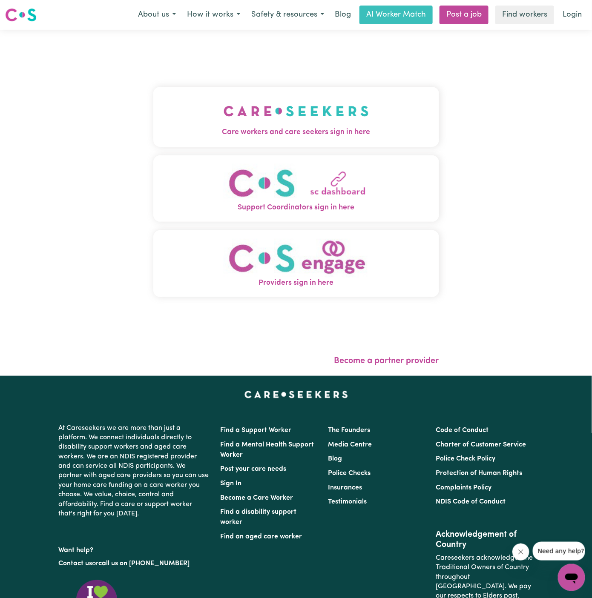
click at [305, 115] on img "Care workers and care seekers sign in here" at bounding box center [296, 111] width 145 height 32
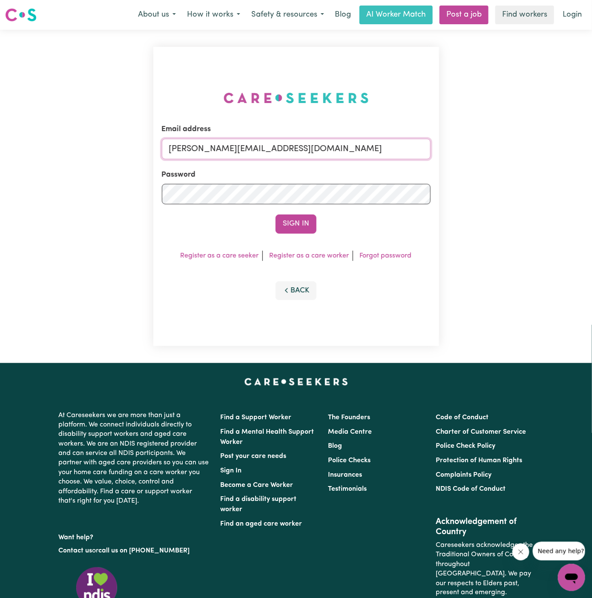
click at [352, 147] on input "dyan@careseekers.com.au" at bounding box center [296, 149] width 269 height 20
drag, startPoint x: 211, startPoint y: 150, endPoint x: 461, endPoint y: 156, distance: 249.7
click at [461, 156] on div "Email address superuser~khushig040704@gmail.com Password Sign In Register as a …" at bounding box center [296, 197] width 592 height 334
type input "superuser~KishoreHOC@careseekers.com.au"
click at [316, 210] on form "Email address superuser~KishoreHOC@careseekers.com.au Password Sign In" at bounding box center [296, 178] width 269 height 109
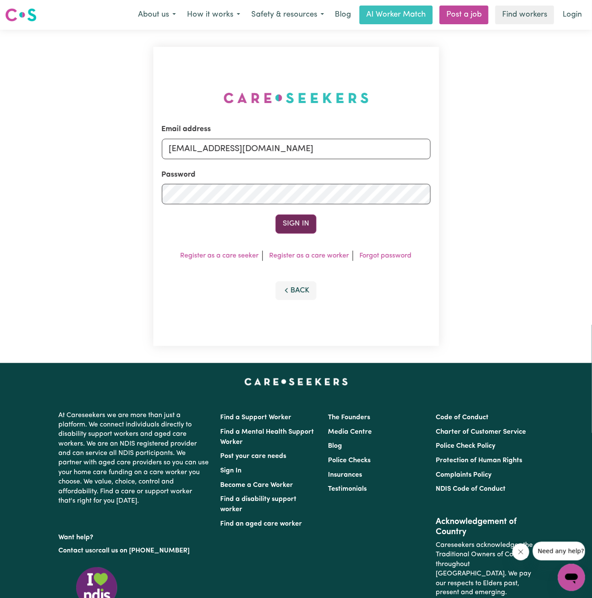
click at [300, 220] on button "Sign In" at bounding box center [296, 224] width 41 height 19
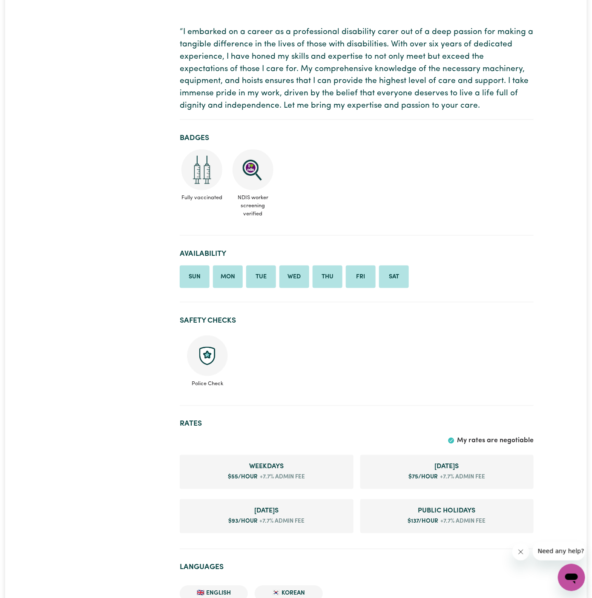
scroll to position [125, 0]
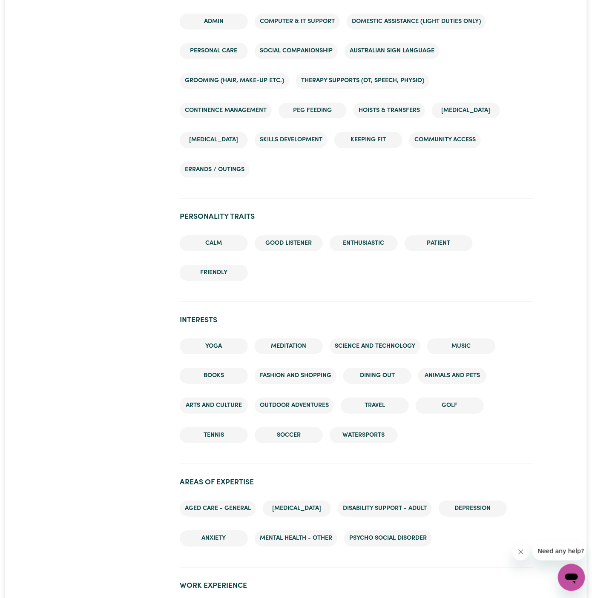
scroll to position [1199, 0]
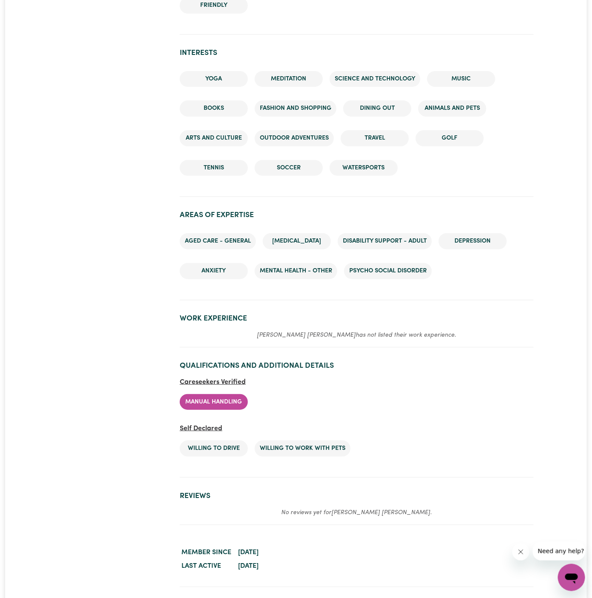
click at [377, 244] on li "Disability support - Adult" at bounding box center [385, 241] width 94 height 16
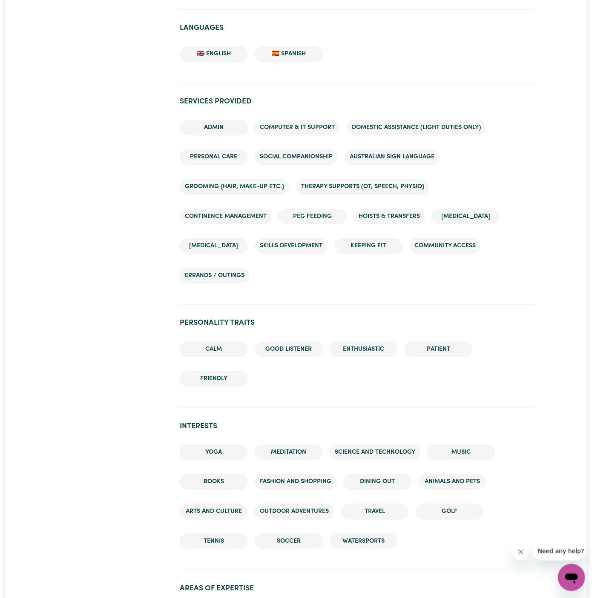
scroll to position [1347, 0]
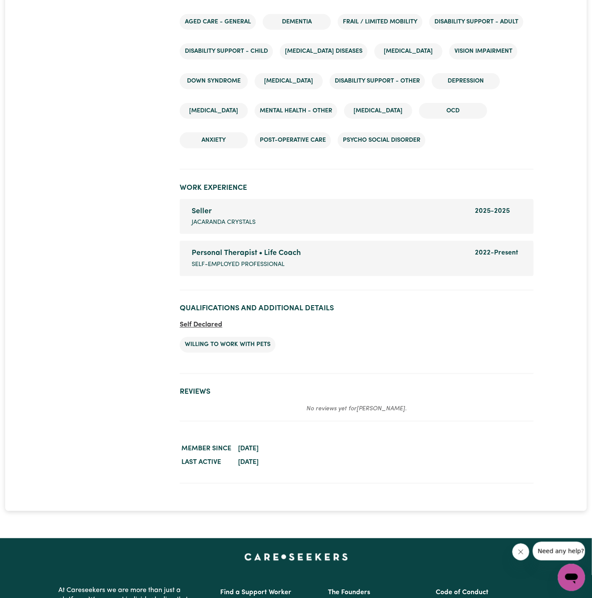
scroll to position [1484, 0]
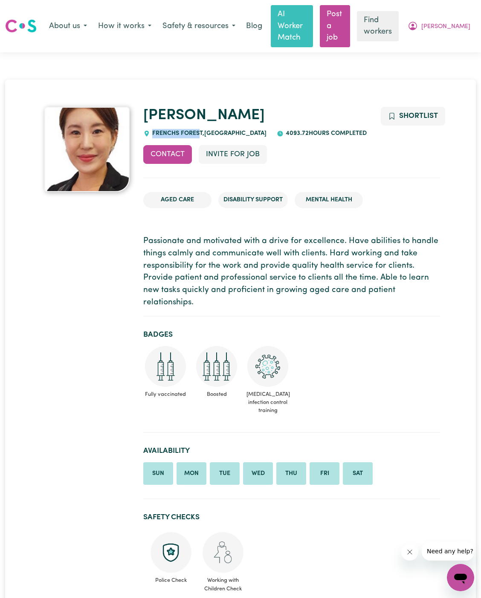
drag, startPoint x: 200, startPoint y: 122, endPoint x: 149, endPoint y: 121, distance: 51.1
click at [149, 129] on div "[GEOGRAPHIC_DATA] , [GEOGRAPHIC_DATA]" at bounding box center [204, 133] width 123 height 9
copy span "FRENCHS FORES"
